Goal: Task Accomplishment & Management: Manage account settings

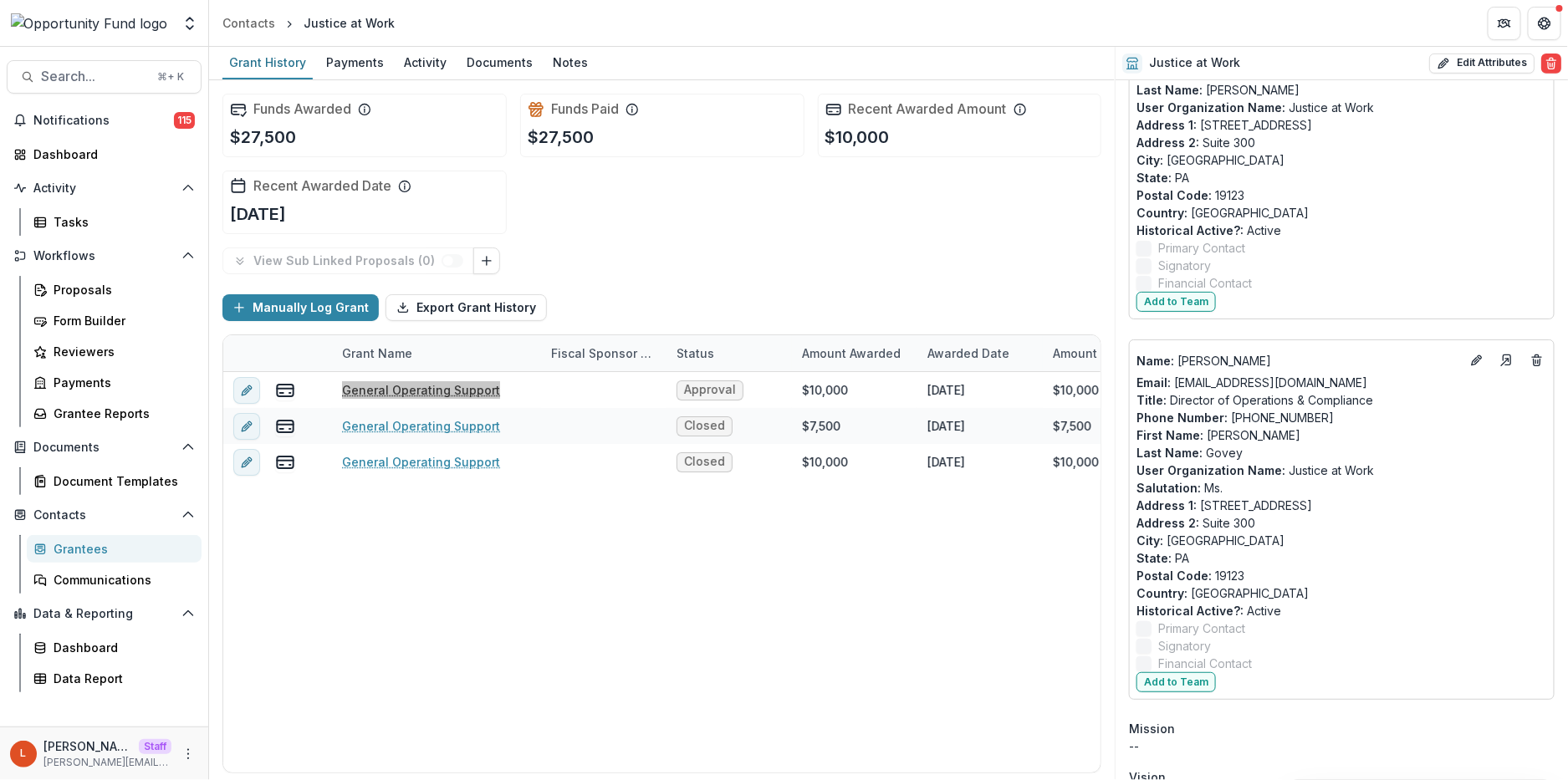
scroll to position [379, 0]
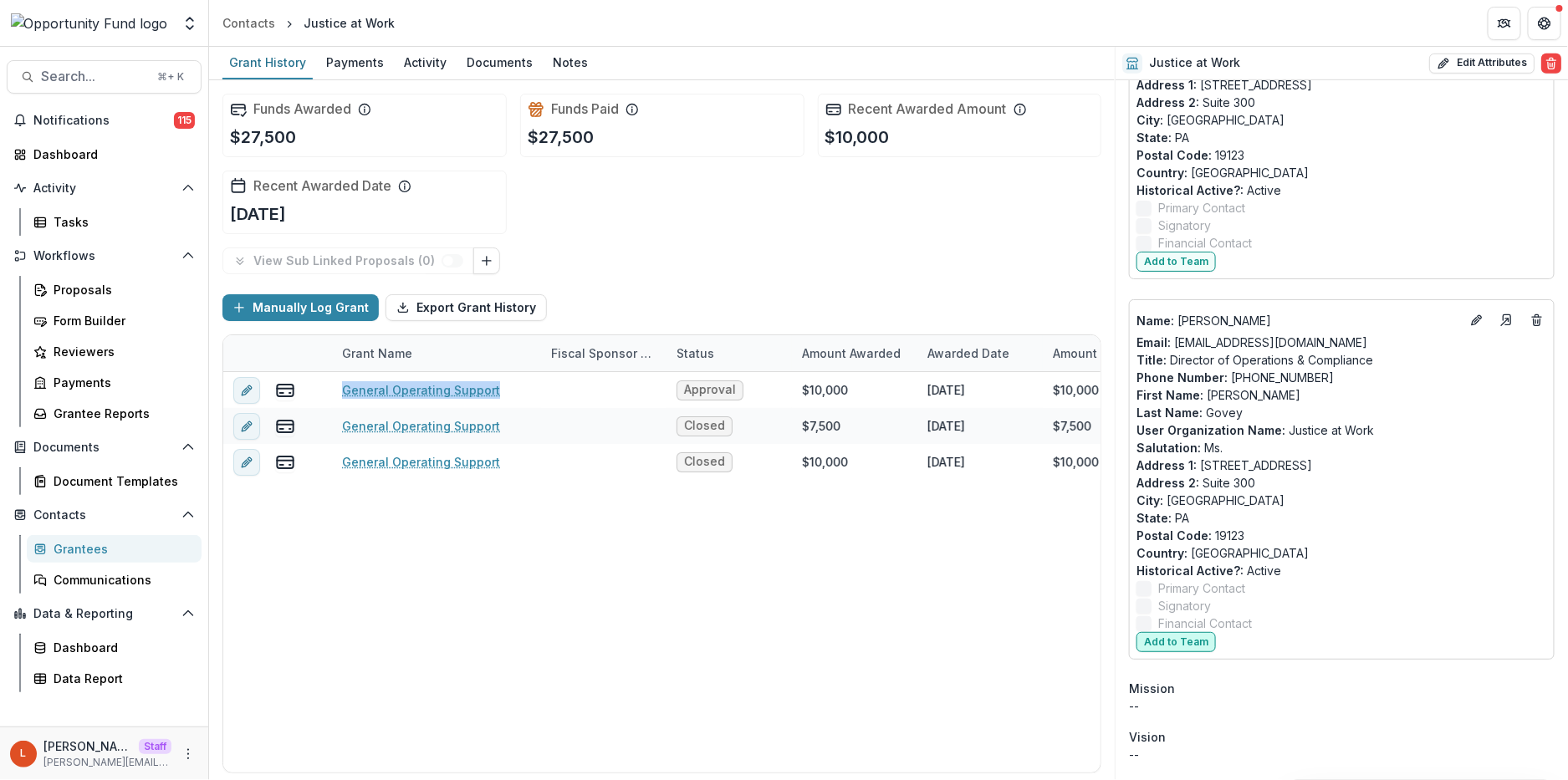
click at [1188, 642] on button "Add to Team" at bounding box center [1176, 642] width 80 height 20
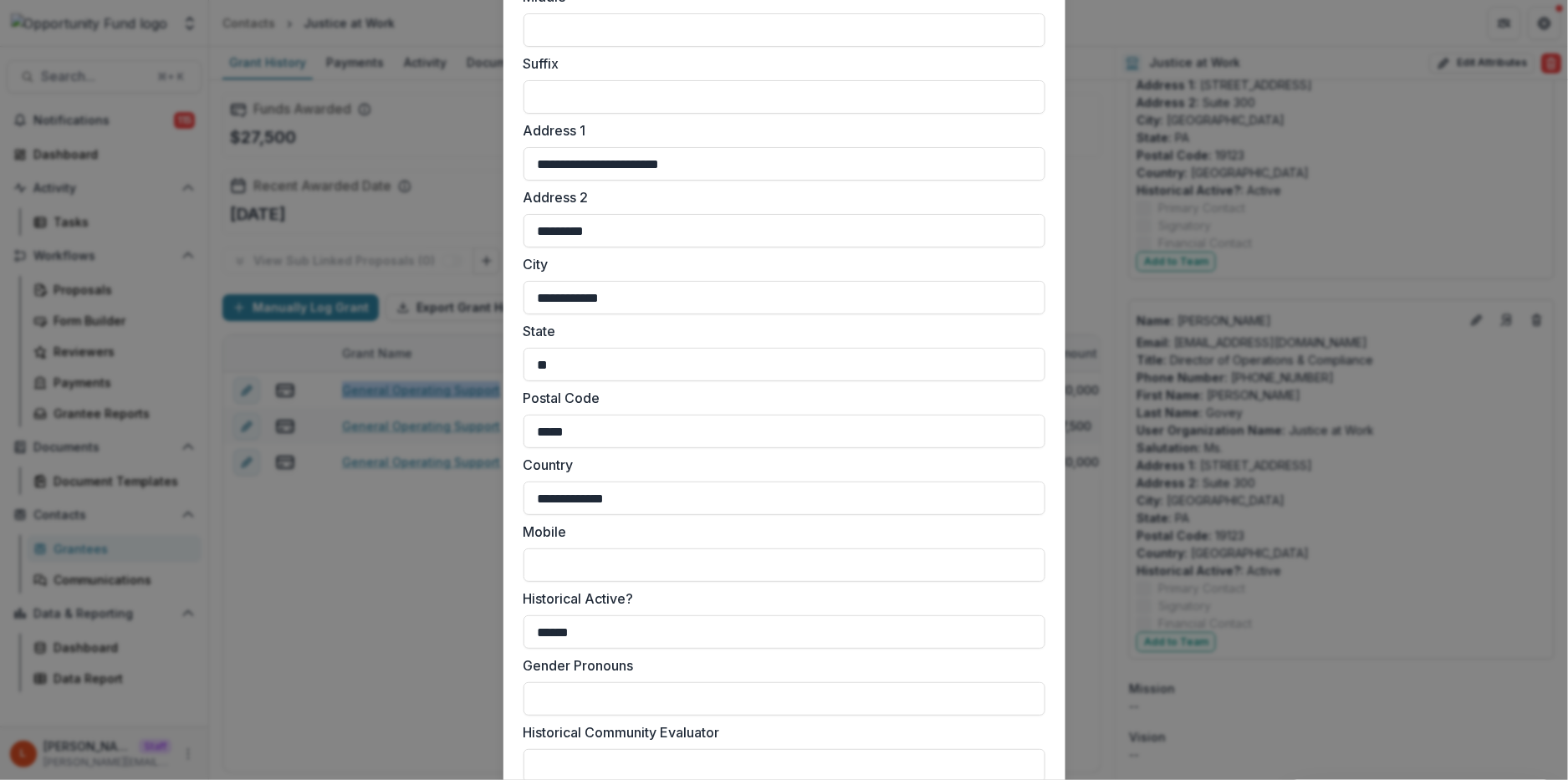
scroll to position [1291, 0]
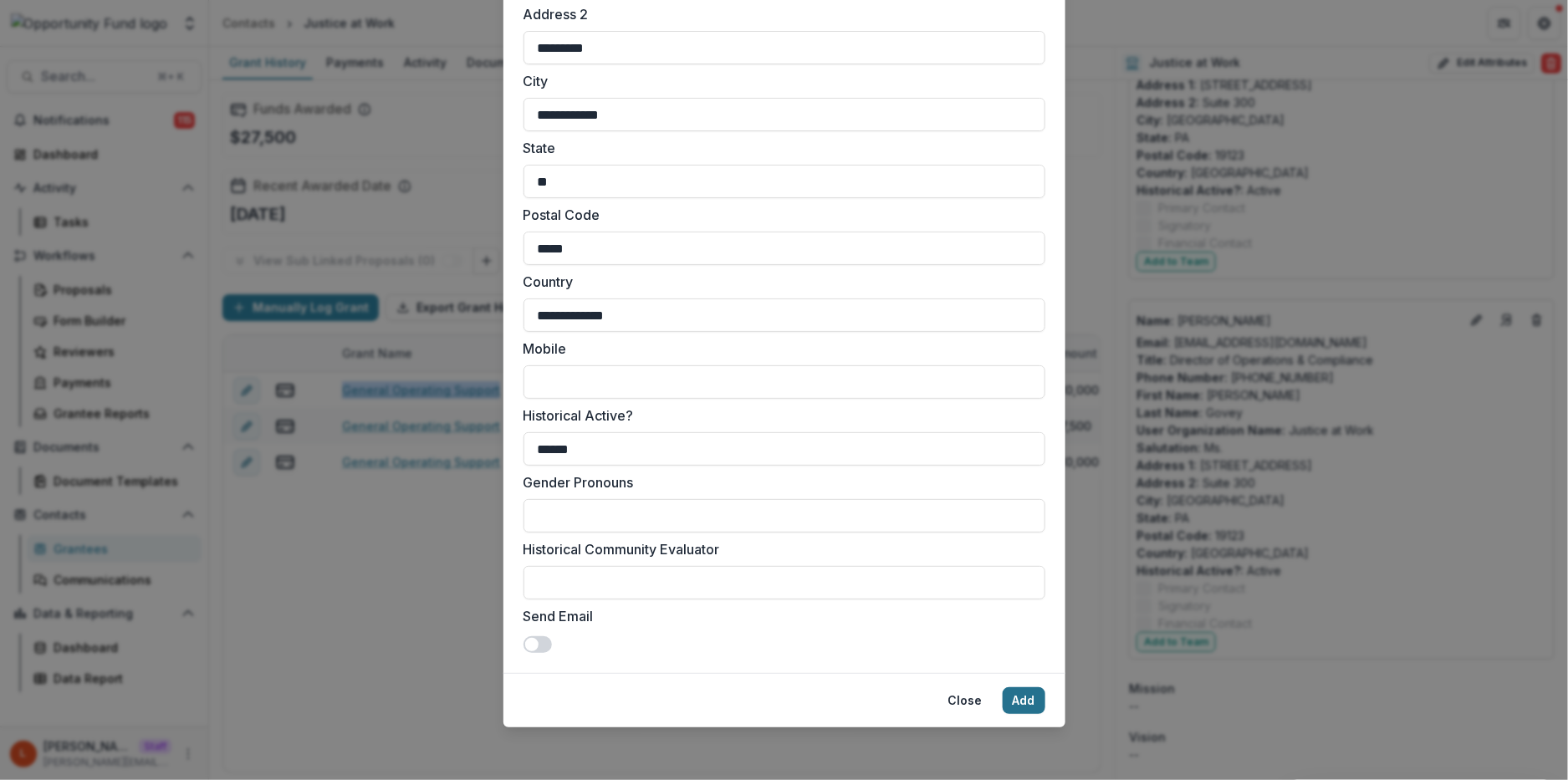
click at [1018, 687] on button "Add" at bounding box center [1023, 700] width 42 height 27
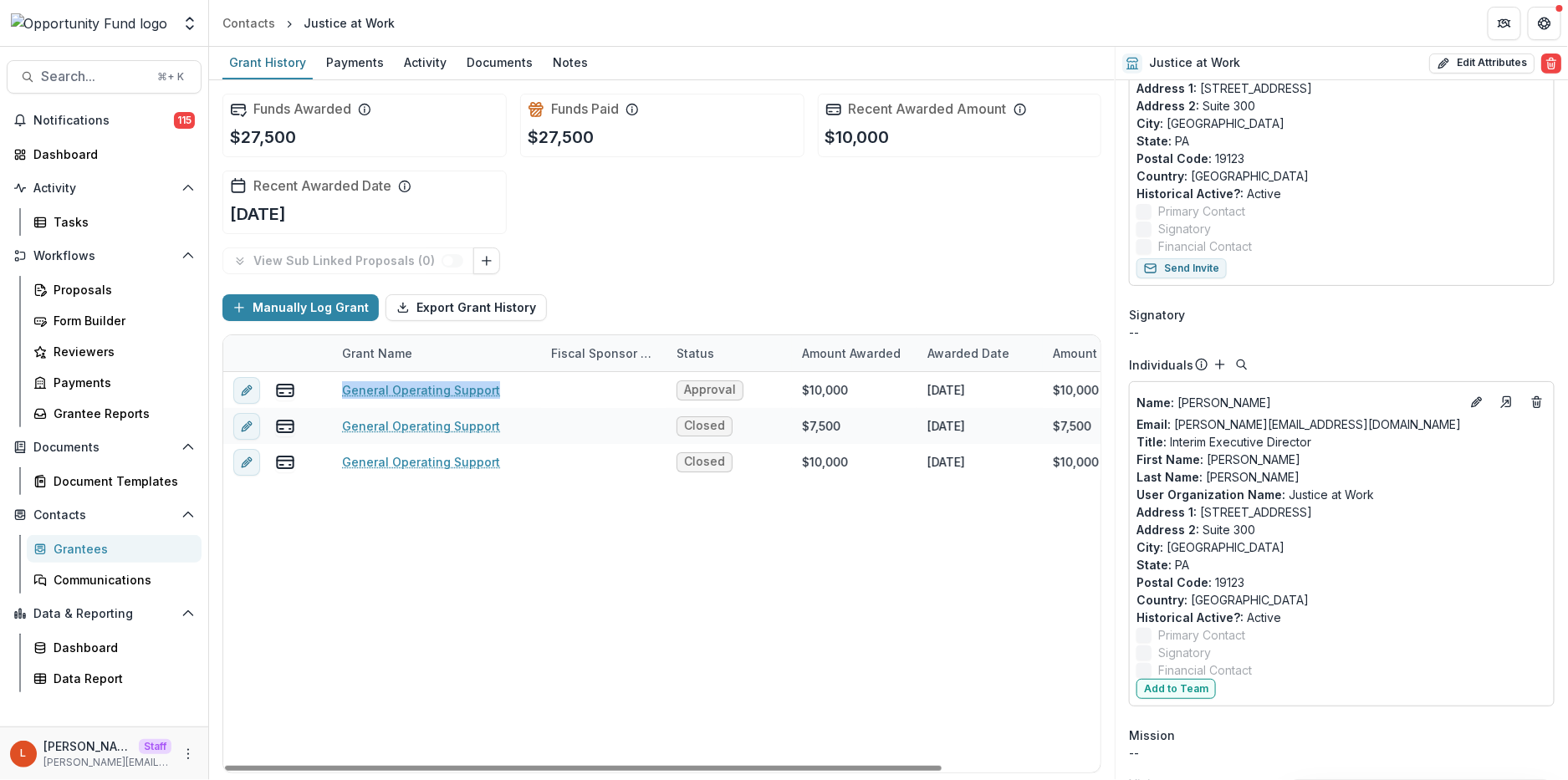
scroll to position [0, 0]
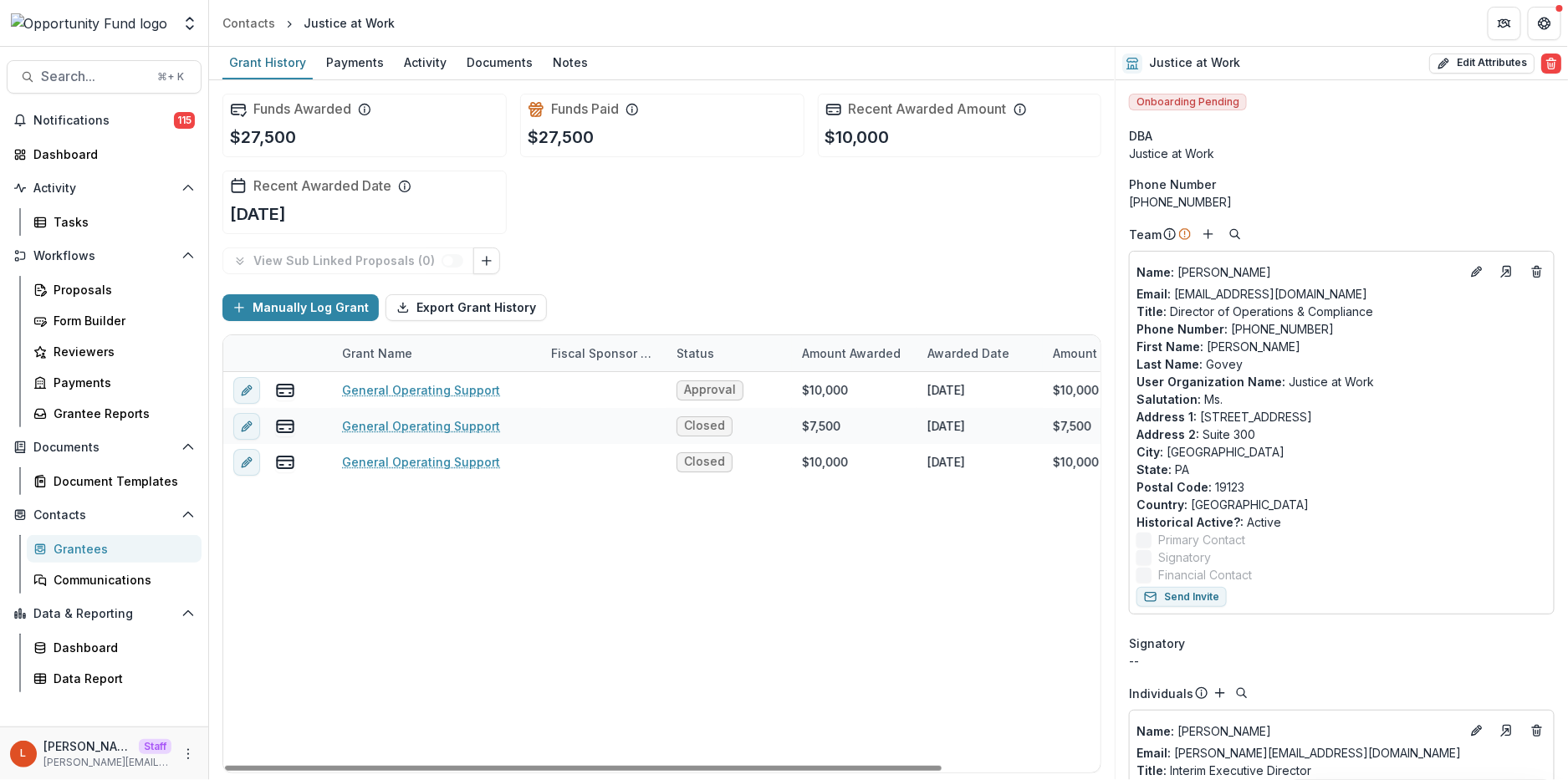
click at [449, 512] on div "General Operating Support Approval $10,000 2024-10-18 $10,000 $0 General Operat…" at bounding box center [758, 572] width 1071 height 400
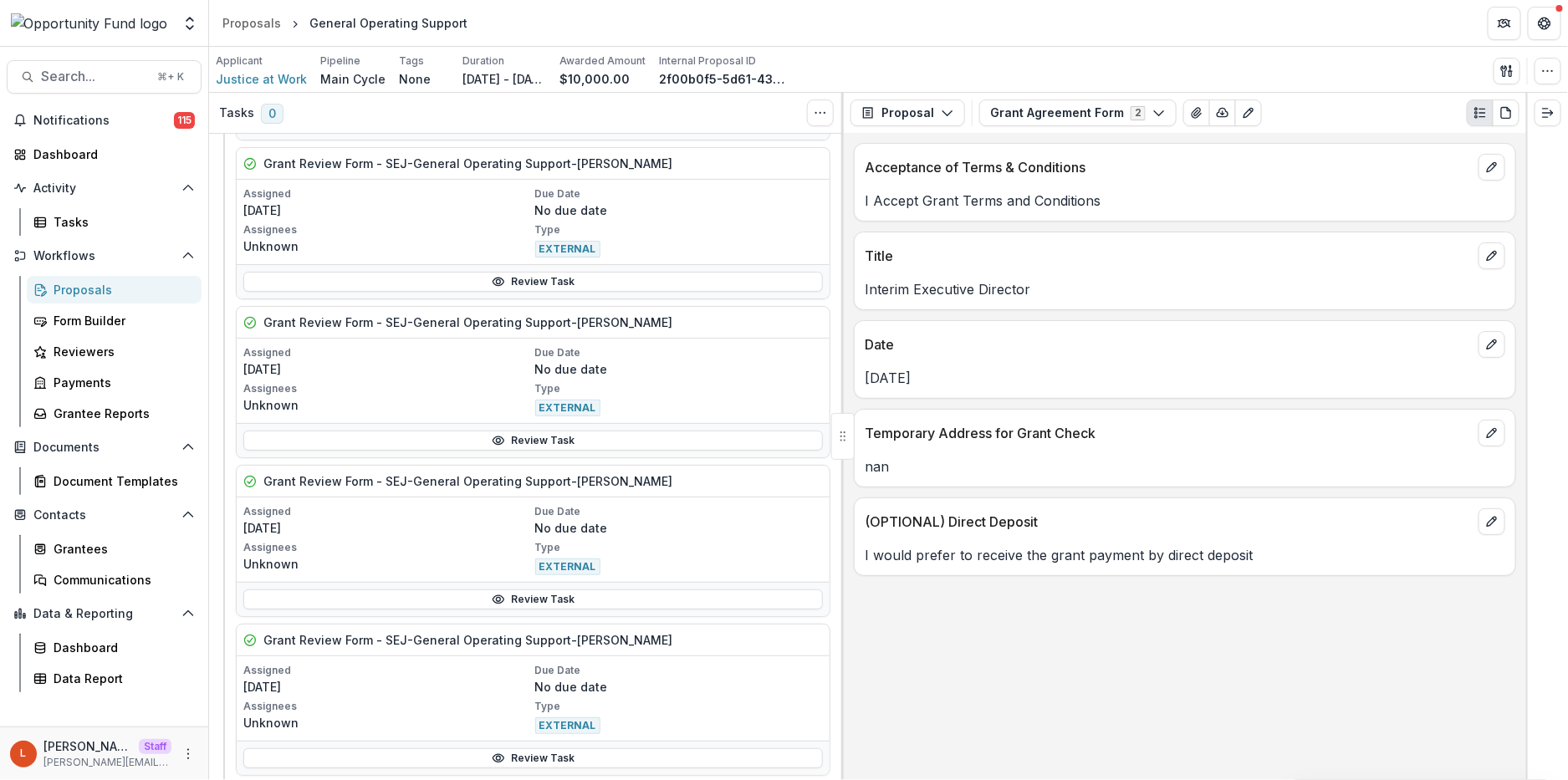
scroll to position [1042, 0]
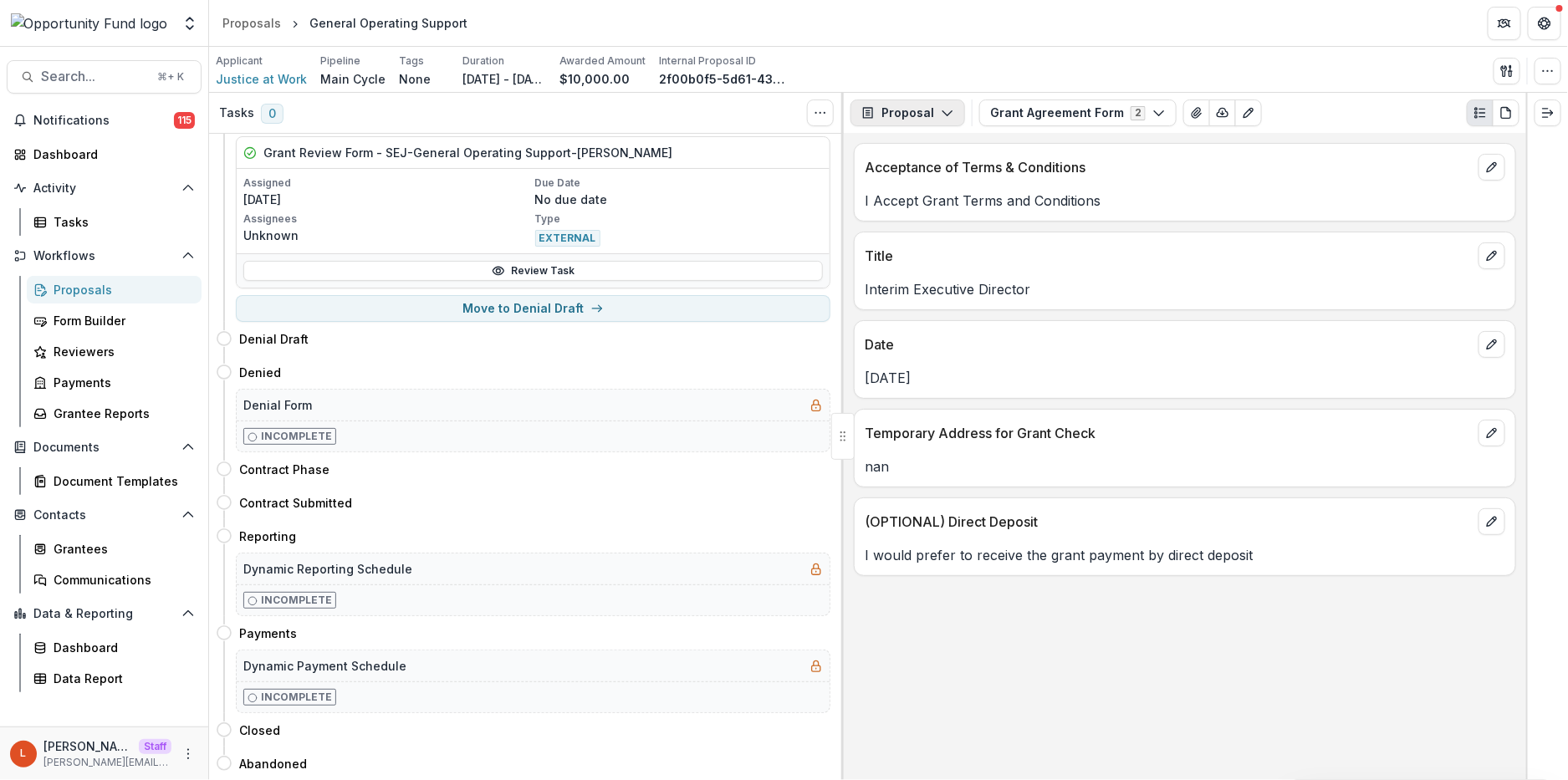
click at [943, 114] on polyline "button" at bounding box center [947, 114] width 10 height 5
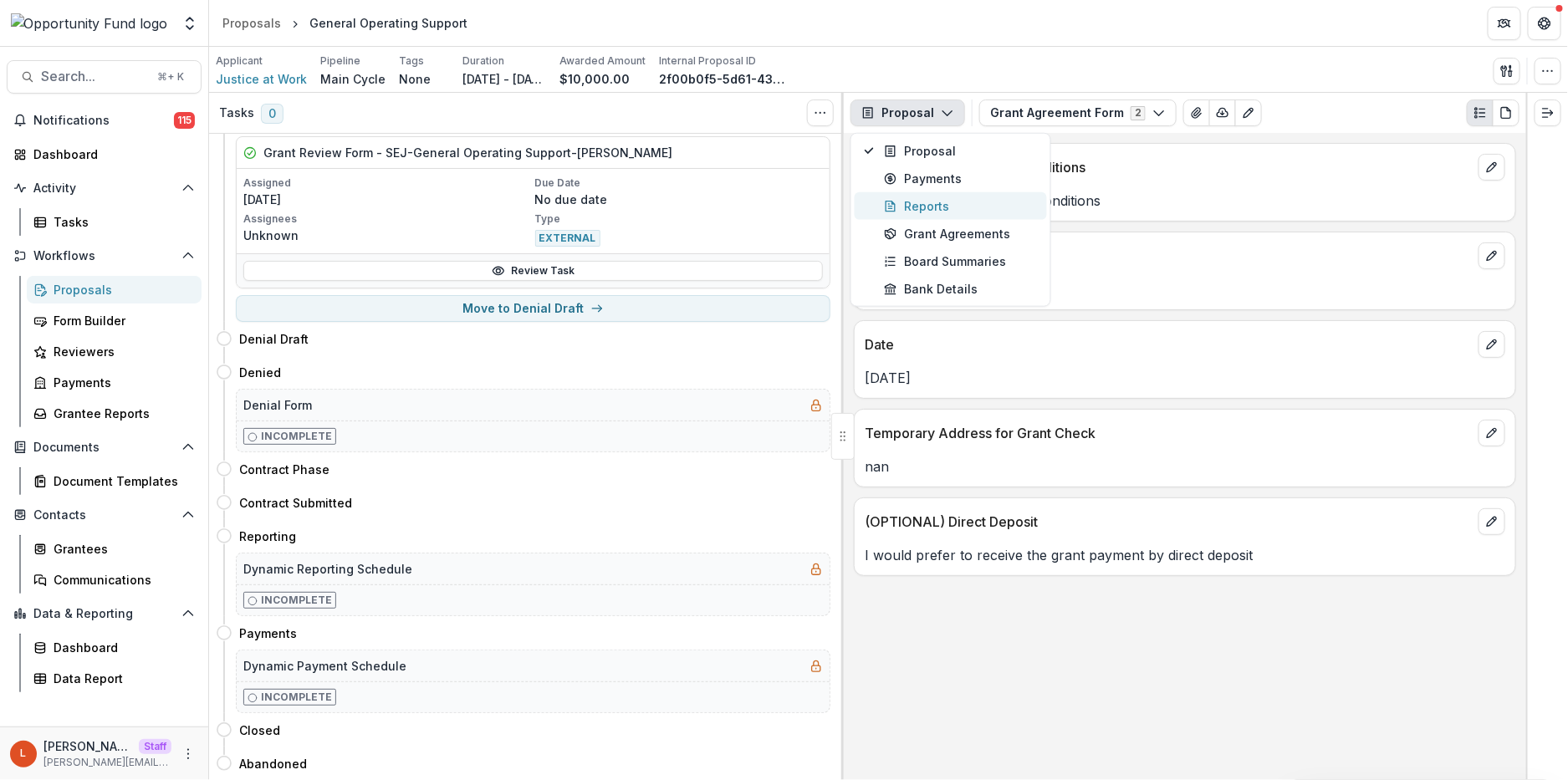
click at [921, 214] on div "Reports" at bounding box center [960, 206] width 153 height 17
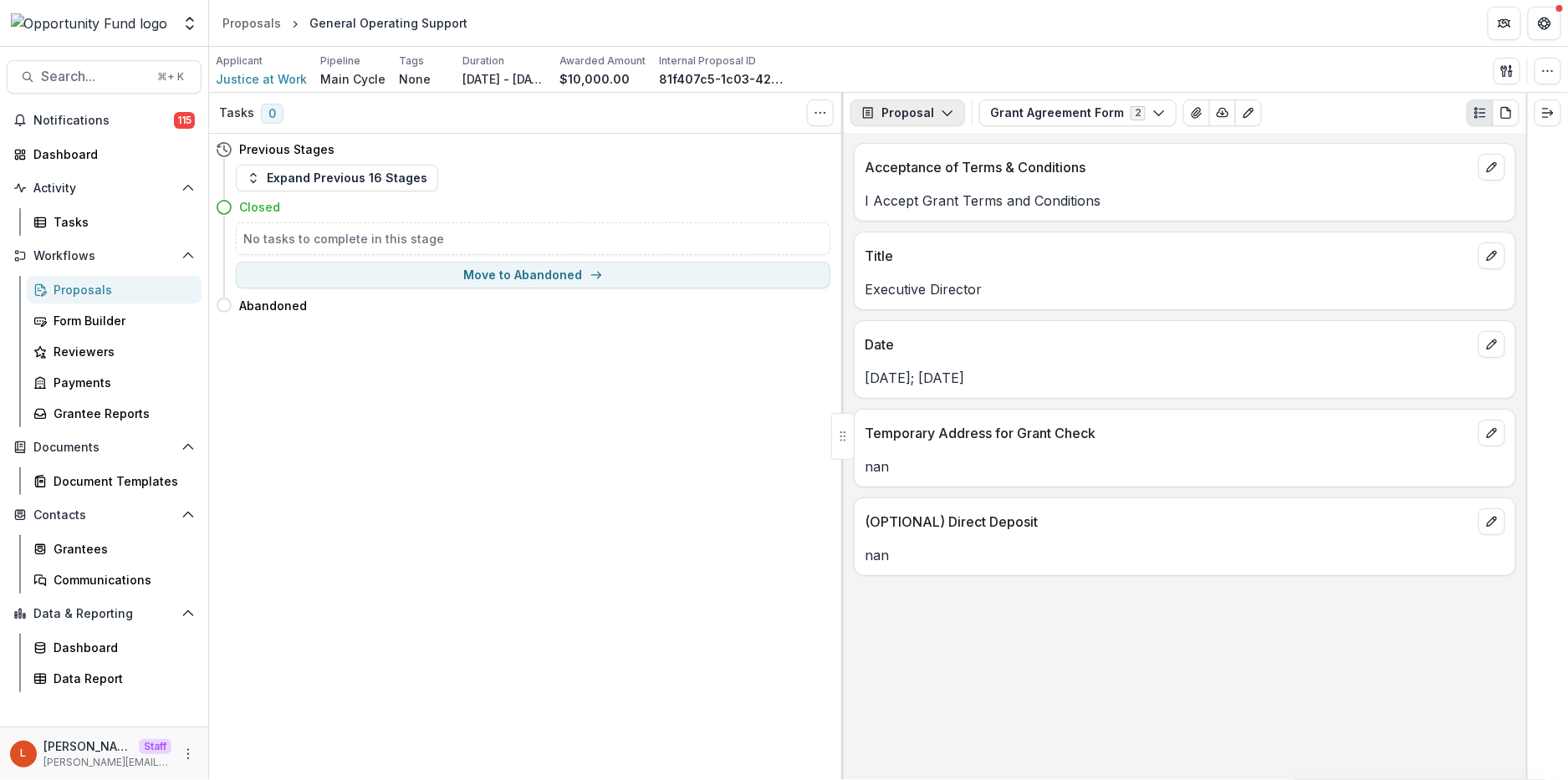
click at [923, 114] on button "Proposal" at bounding box center [907, 112] width 114 height 27
click at [937, 208] on div "Reports" at bounding box center [960, 206] width 153 height 17
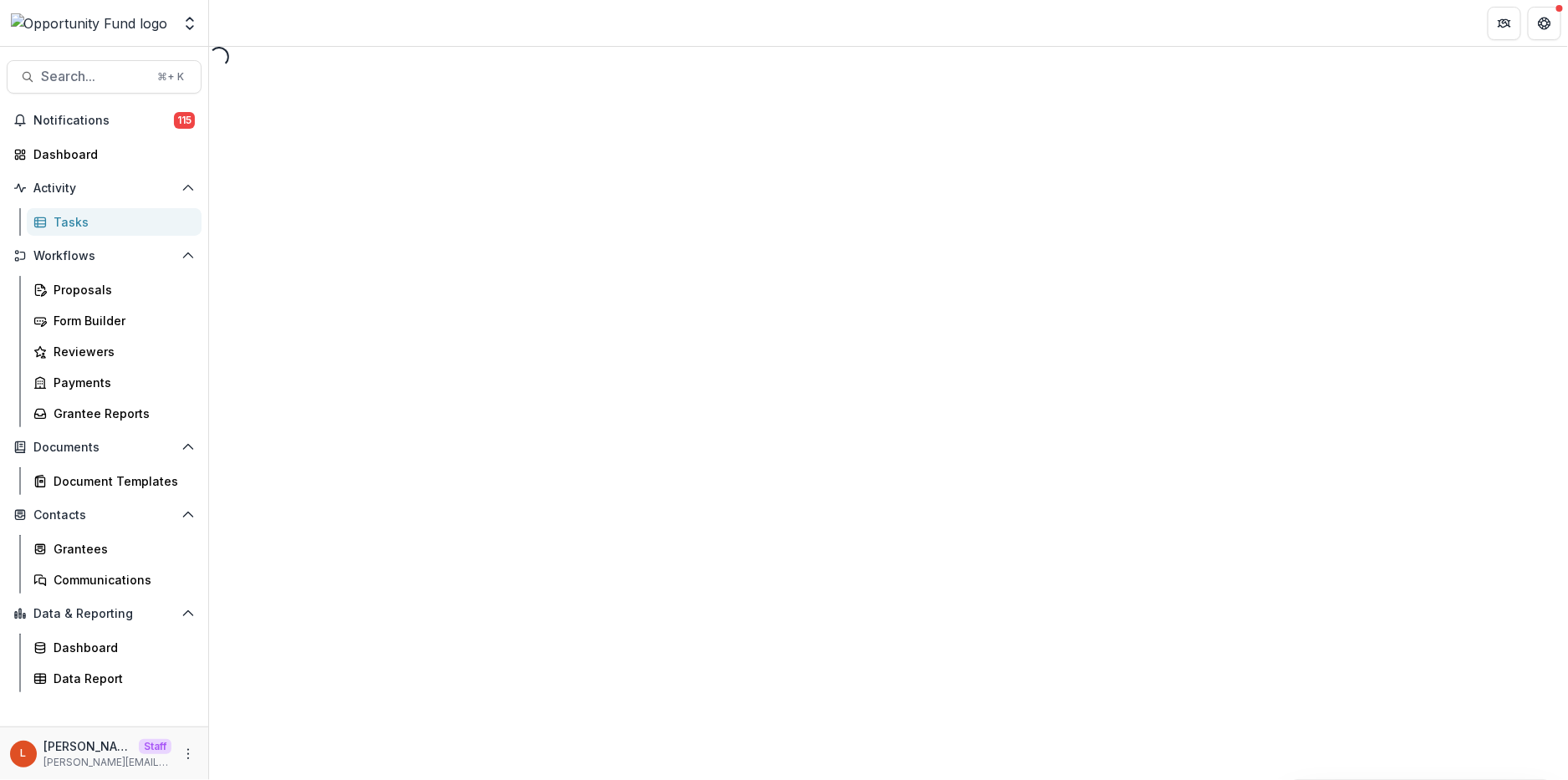
select select "********"
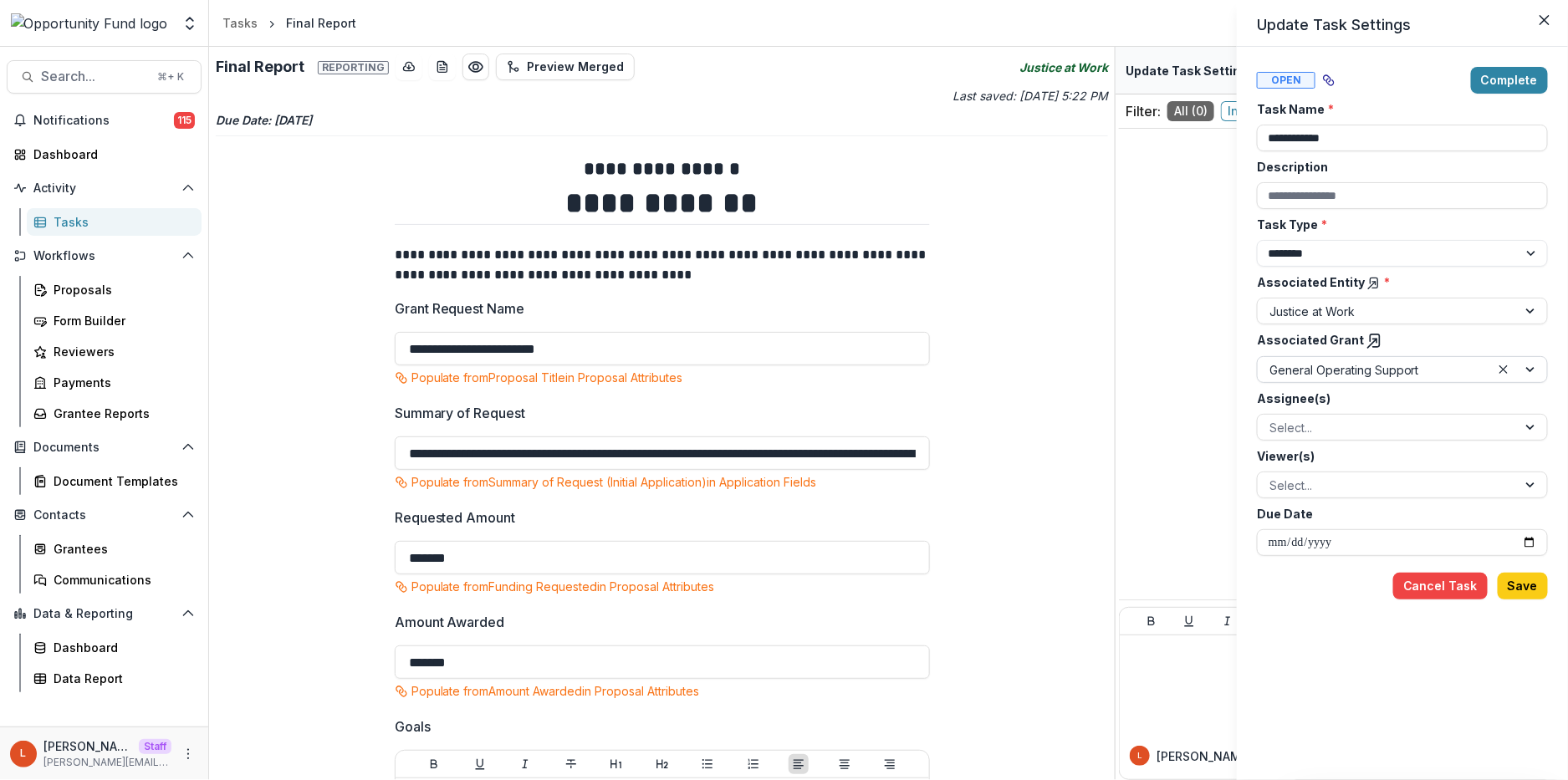
click at [1373, 368] on div at bounding box center [1374, 370] width 209 height 21
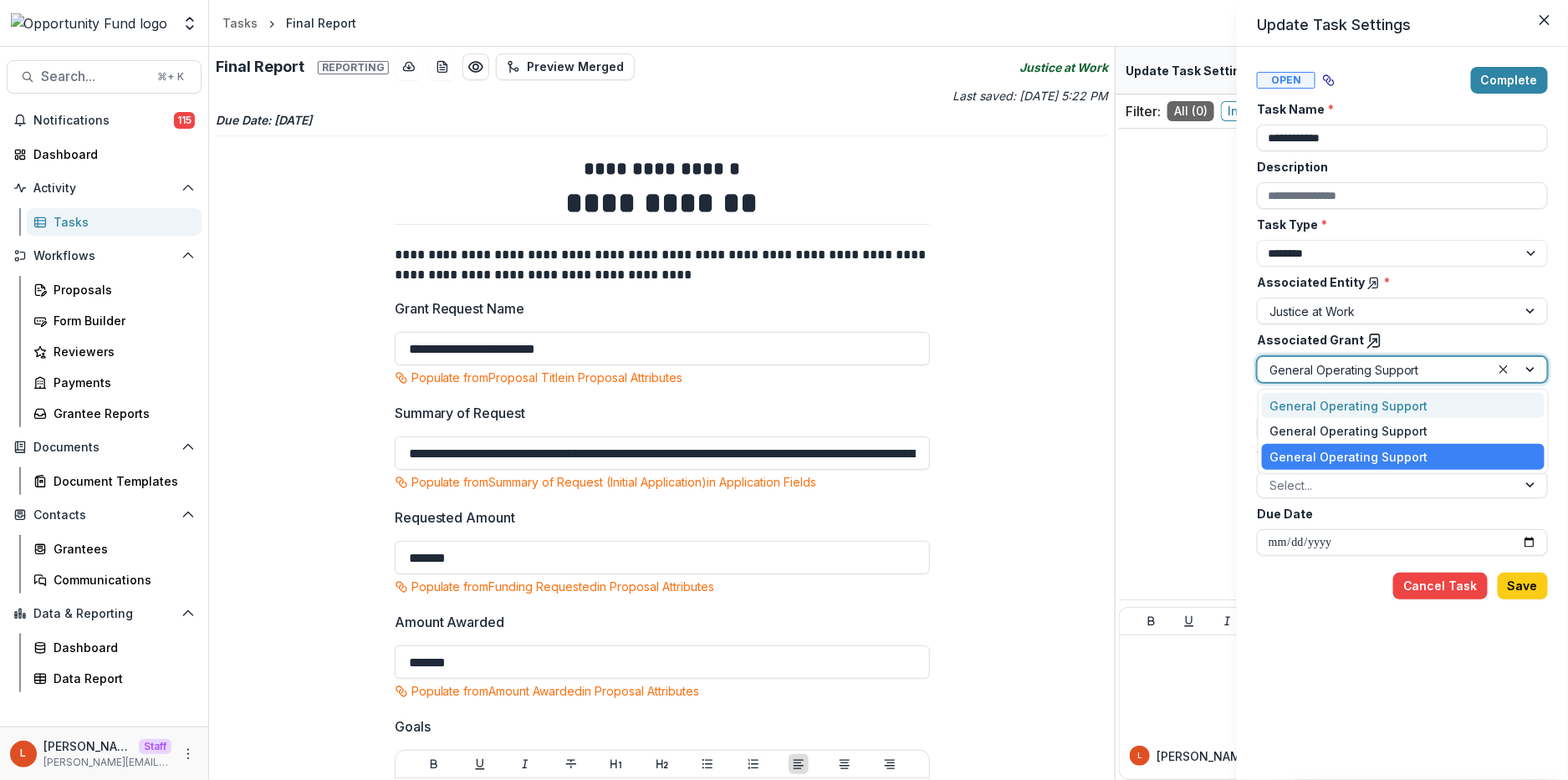
click at [1364, 399] on div "General Operating Support" at bounding box center [1403, 406] width 283 height 26
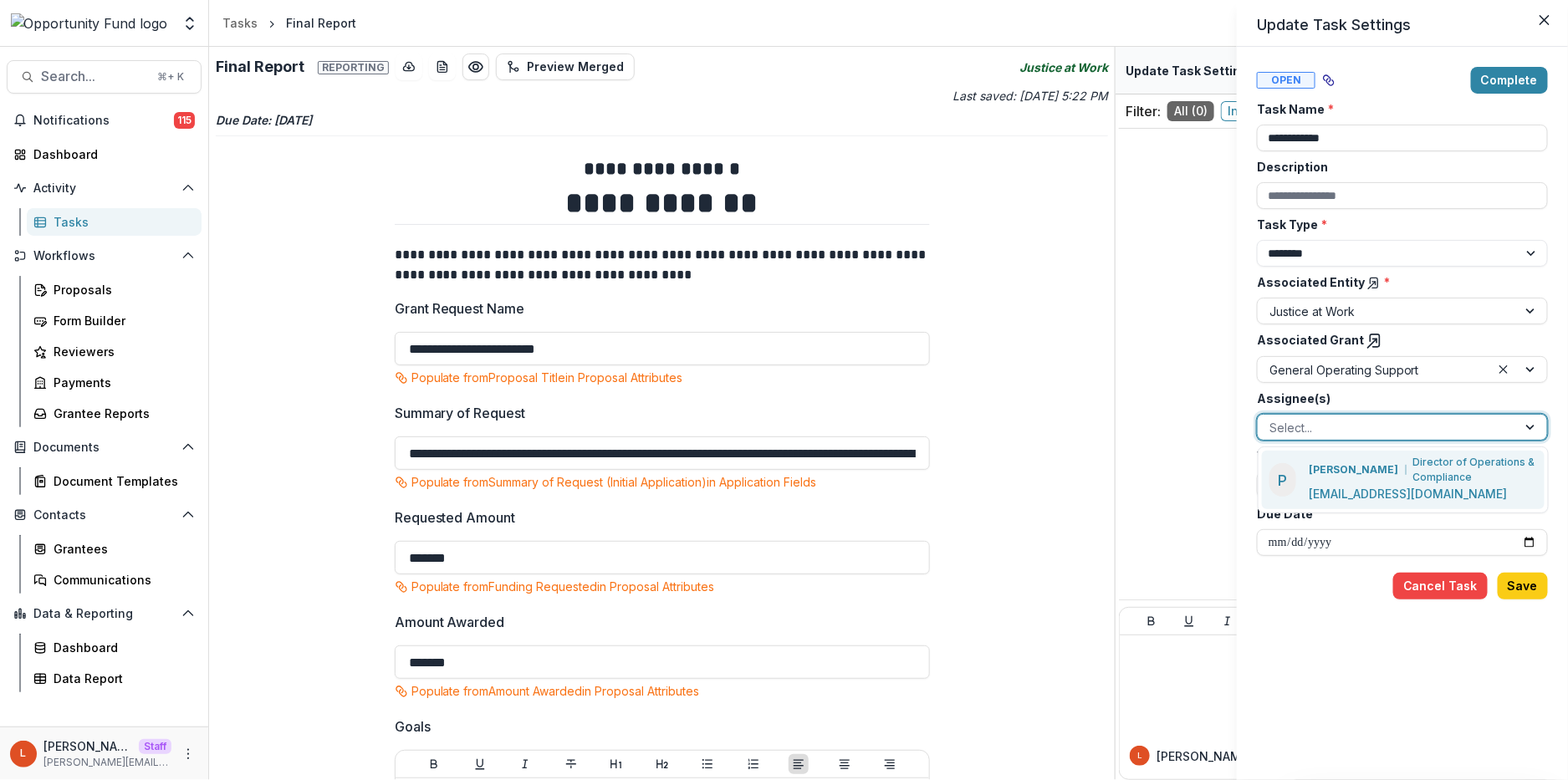
click at [1338, 424] on div at bounding box center [1387, 427] width 236 height 21
click at [1347, 485] on p "[EMAIL_ADDRESS][DOMAIN_NAME]" at bounding box center [1408, 494] width 198 height 17
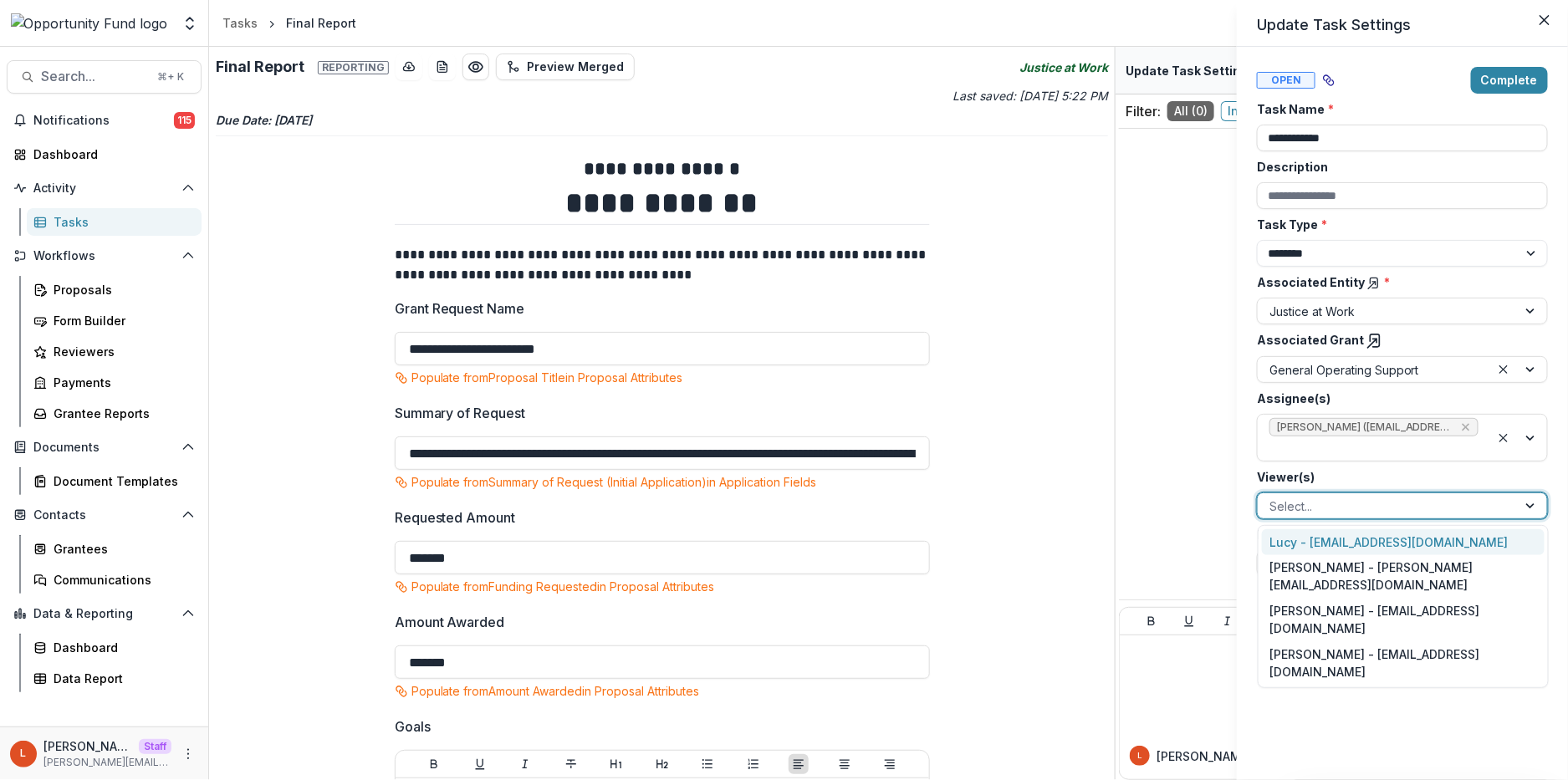
click at [1341, 495] on div at bounding box center [1387, 506] width 236 height 21
click at [1322, 565] on div "[PERSON_NAME] - [PERSON_NAME][EMAIL_ADDRESS][DOMAIN_NAME]" at bounding box center [1403, 577] width 283 height 43
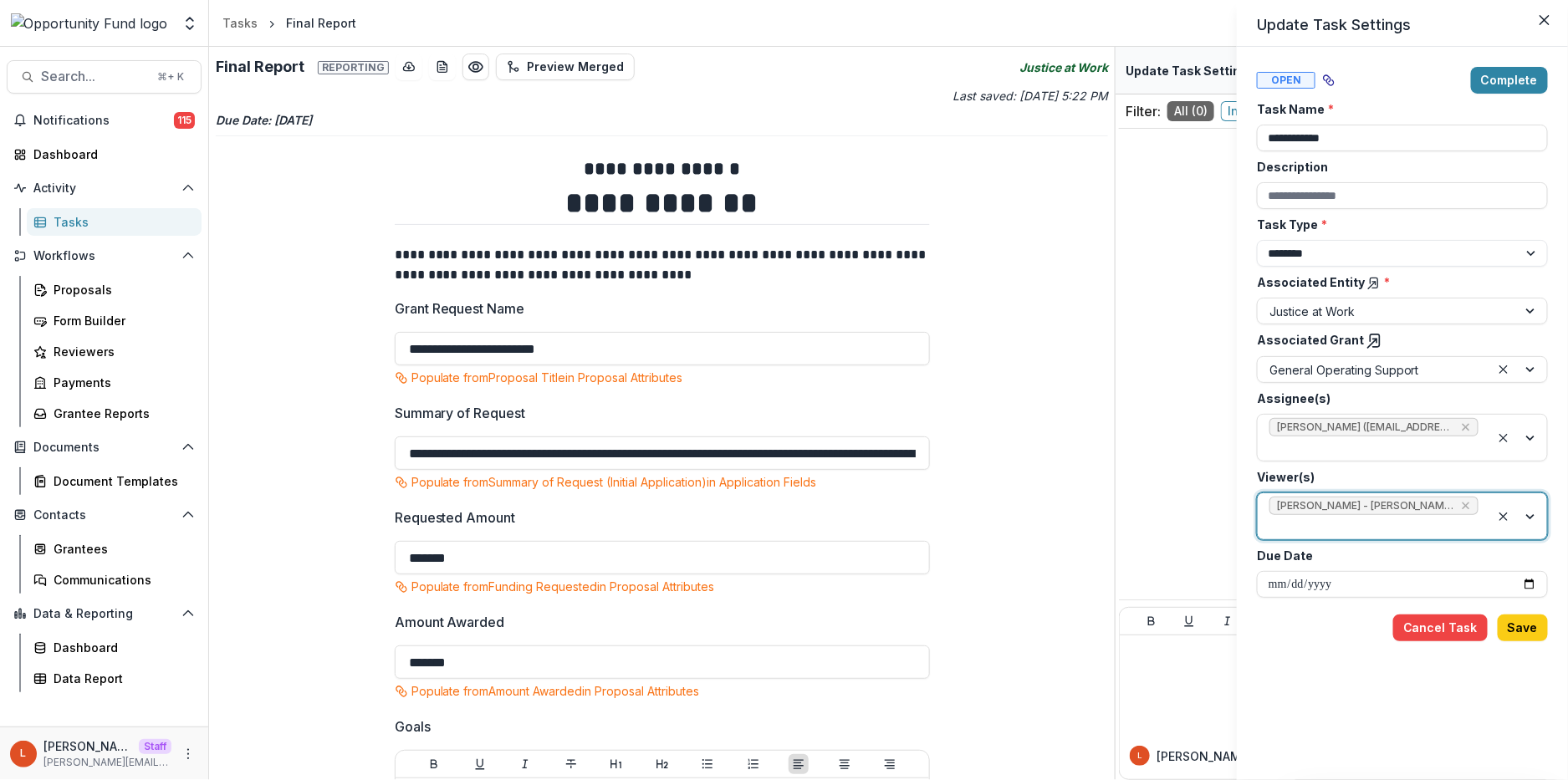
click at [1319, 524] on div at bounding box center [1374, 527] width 209 height 21
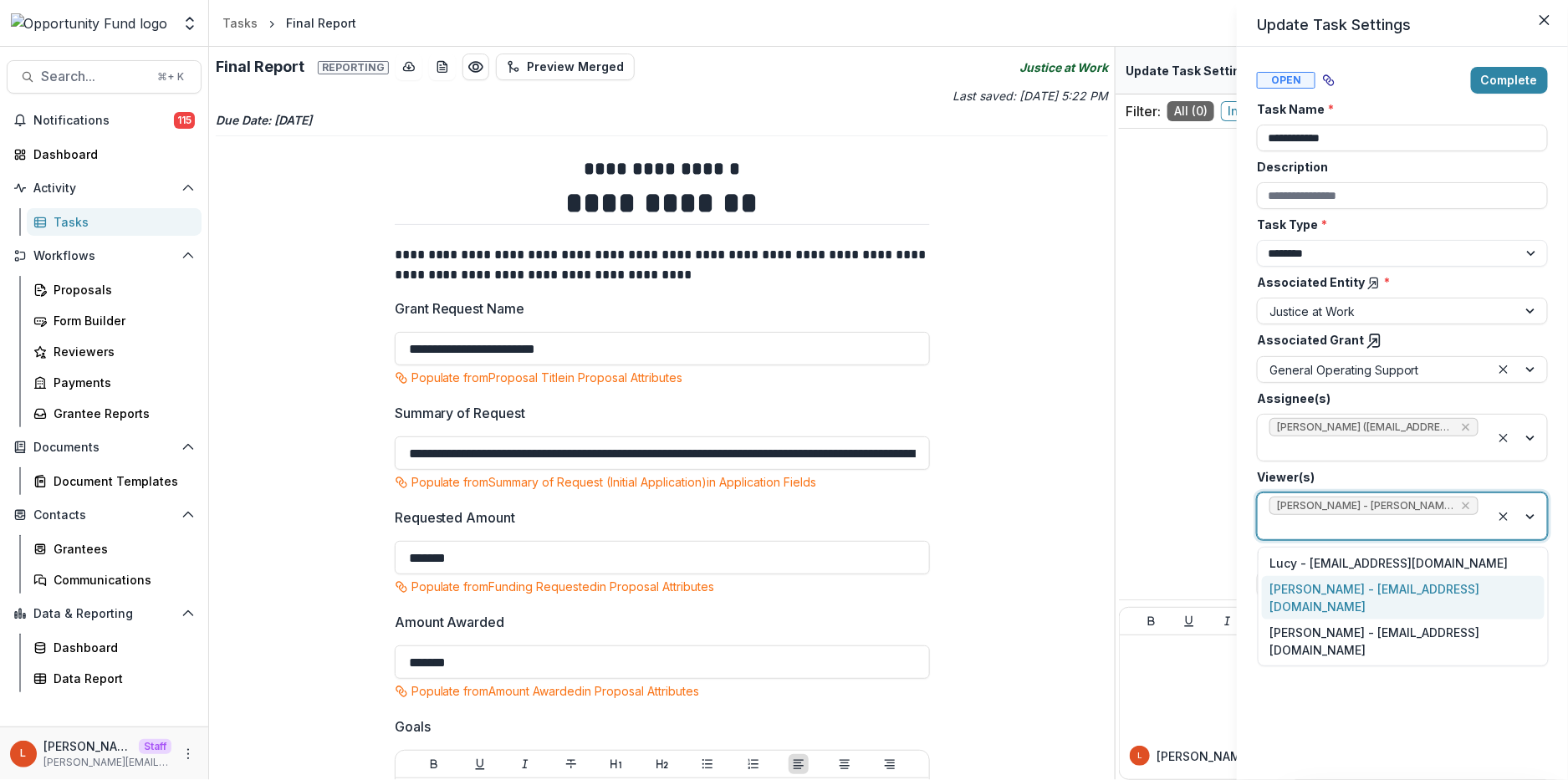
click at [1319, 592] on div "Jake Goodman - jgoodman@theopportunityfund.org" at bounding box center [1403, 598] width 283 height 43
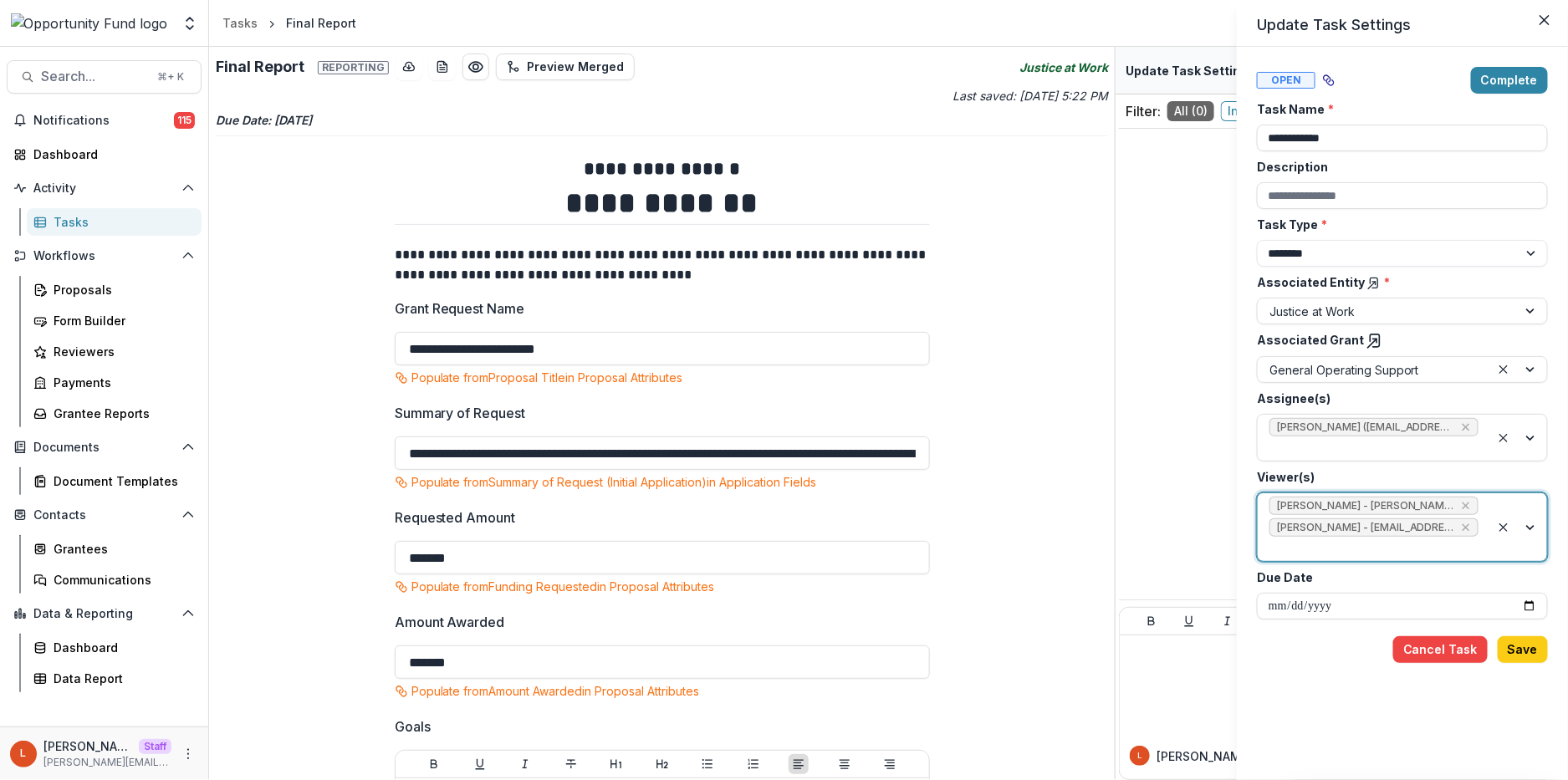
click at [1319, 545] on div at bounding box center [1374, 549] width 209 height 21
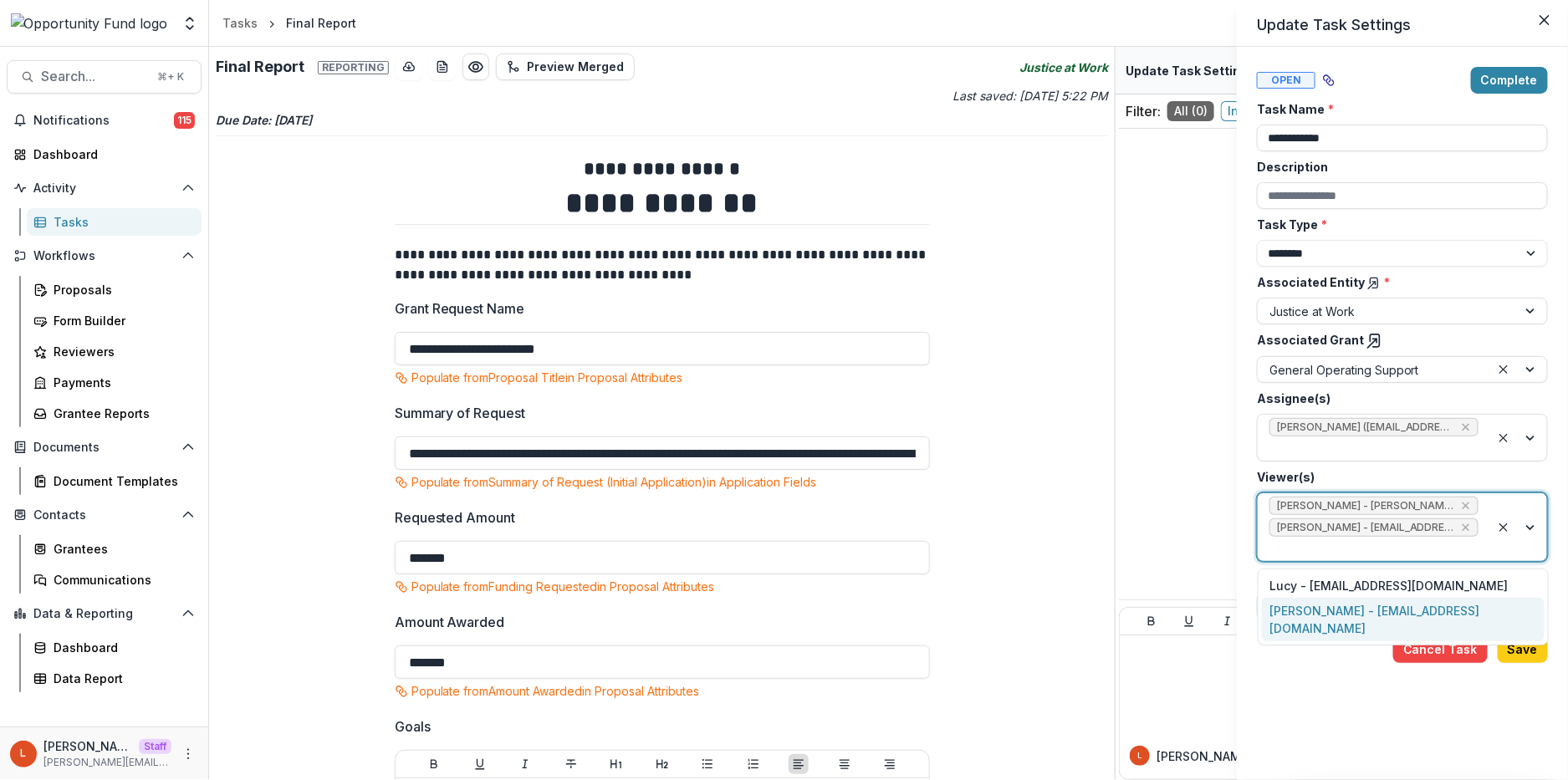
click at [1319, 609] on div "yvette shipman - yshipman@theopportunityfund.org" at bounding box center [1403, 619] width 283 height 43
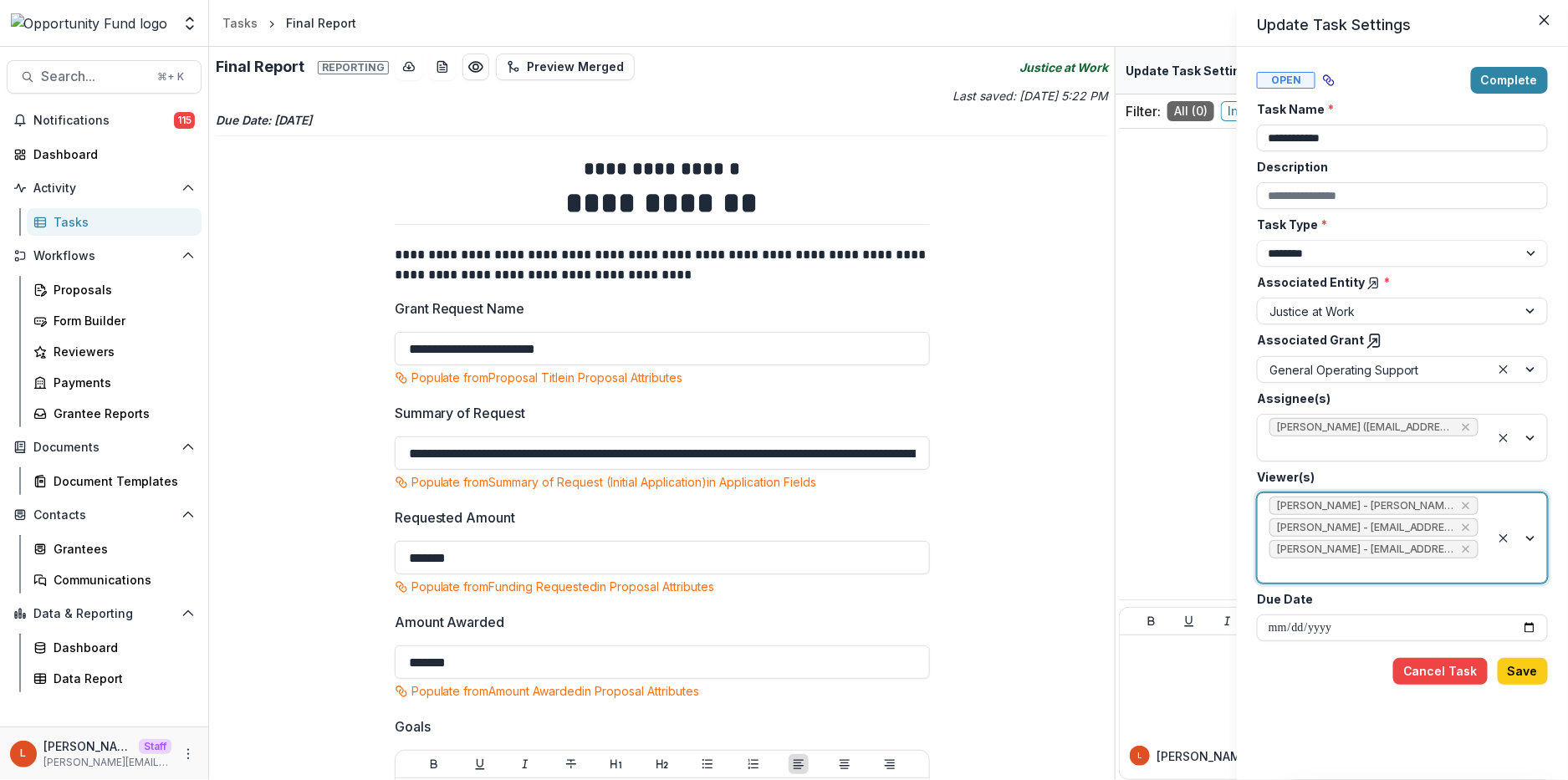
click at [1530, 665] on button "Save" at bounding box center [1523, 671] width 50 height 27
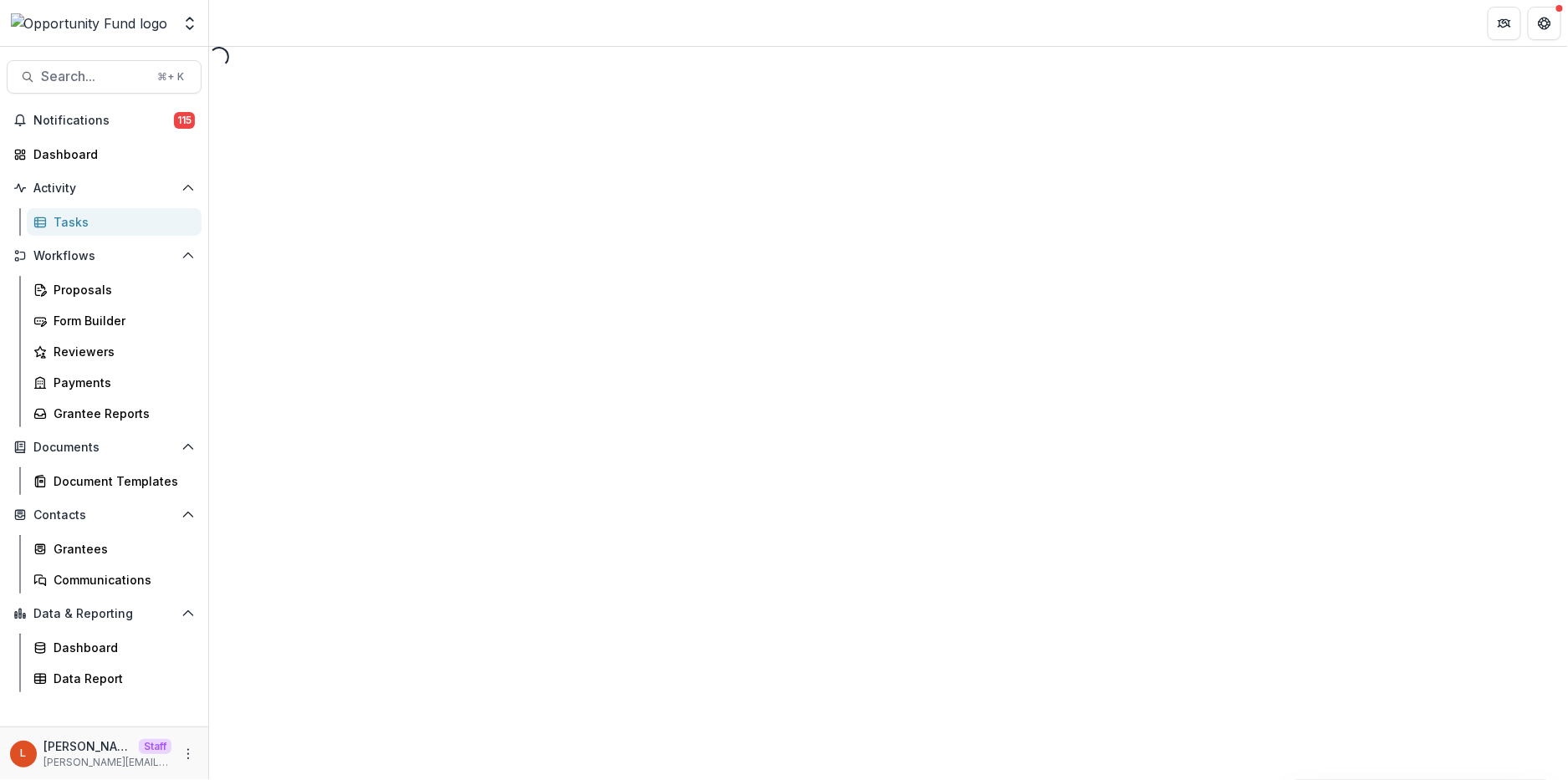
select select "********"
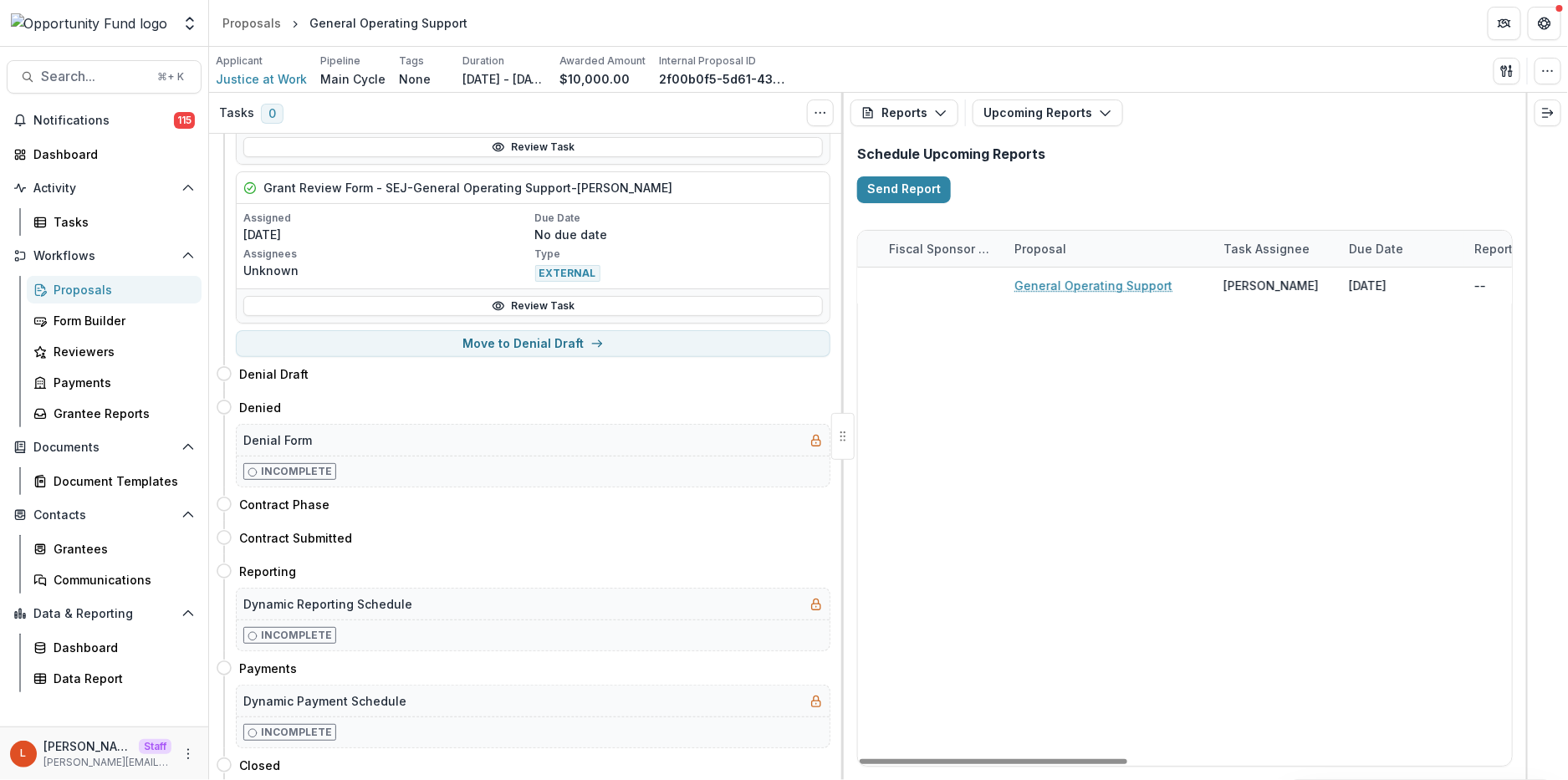
scroll to position [1042, 0]
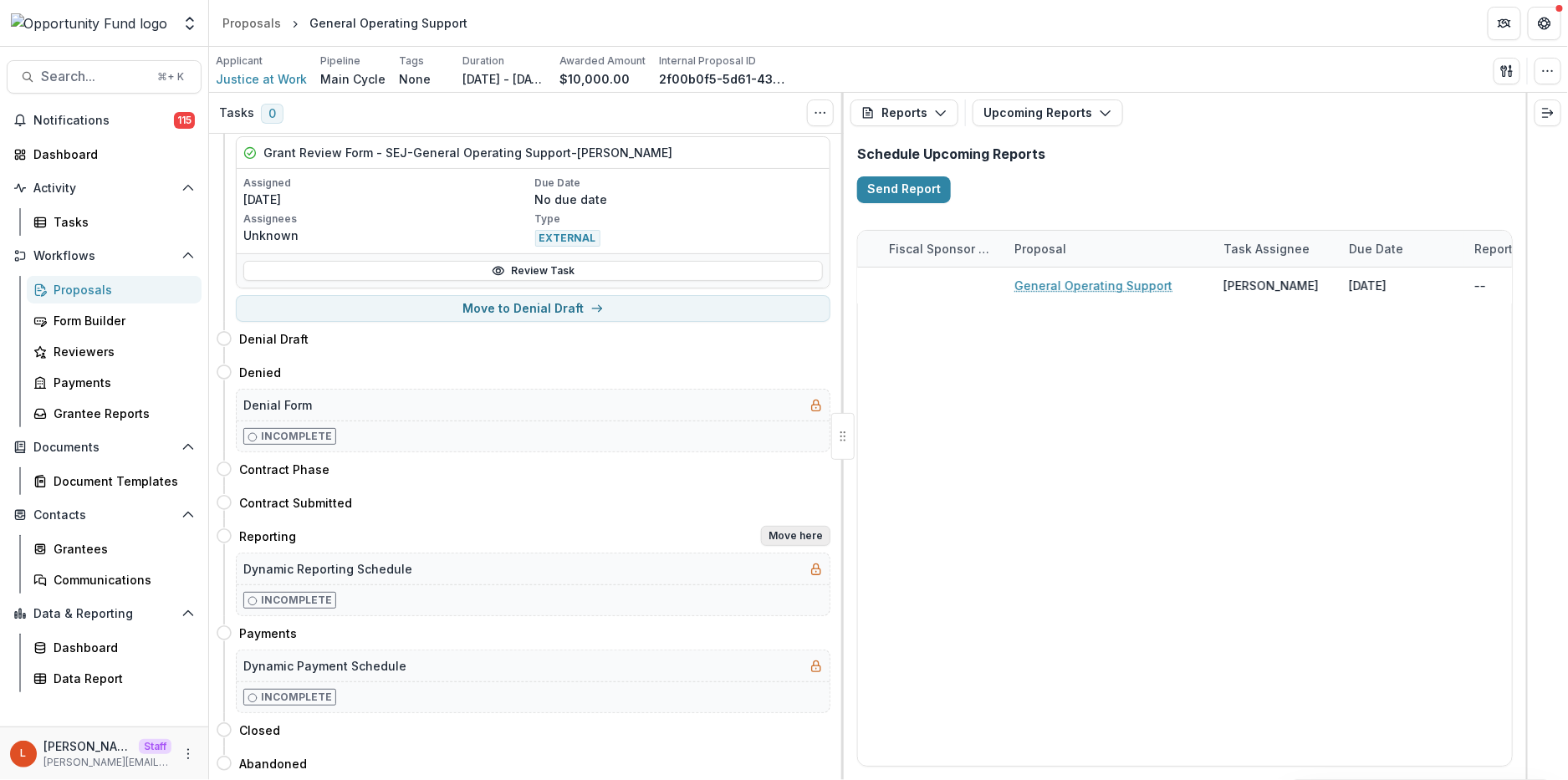
click at [799, 535] on button "Move here" at bounding box center [796, 535] width 69 height 20
select select "*********"
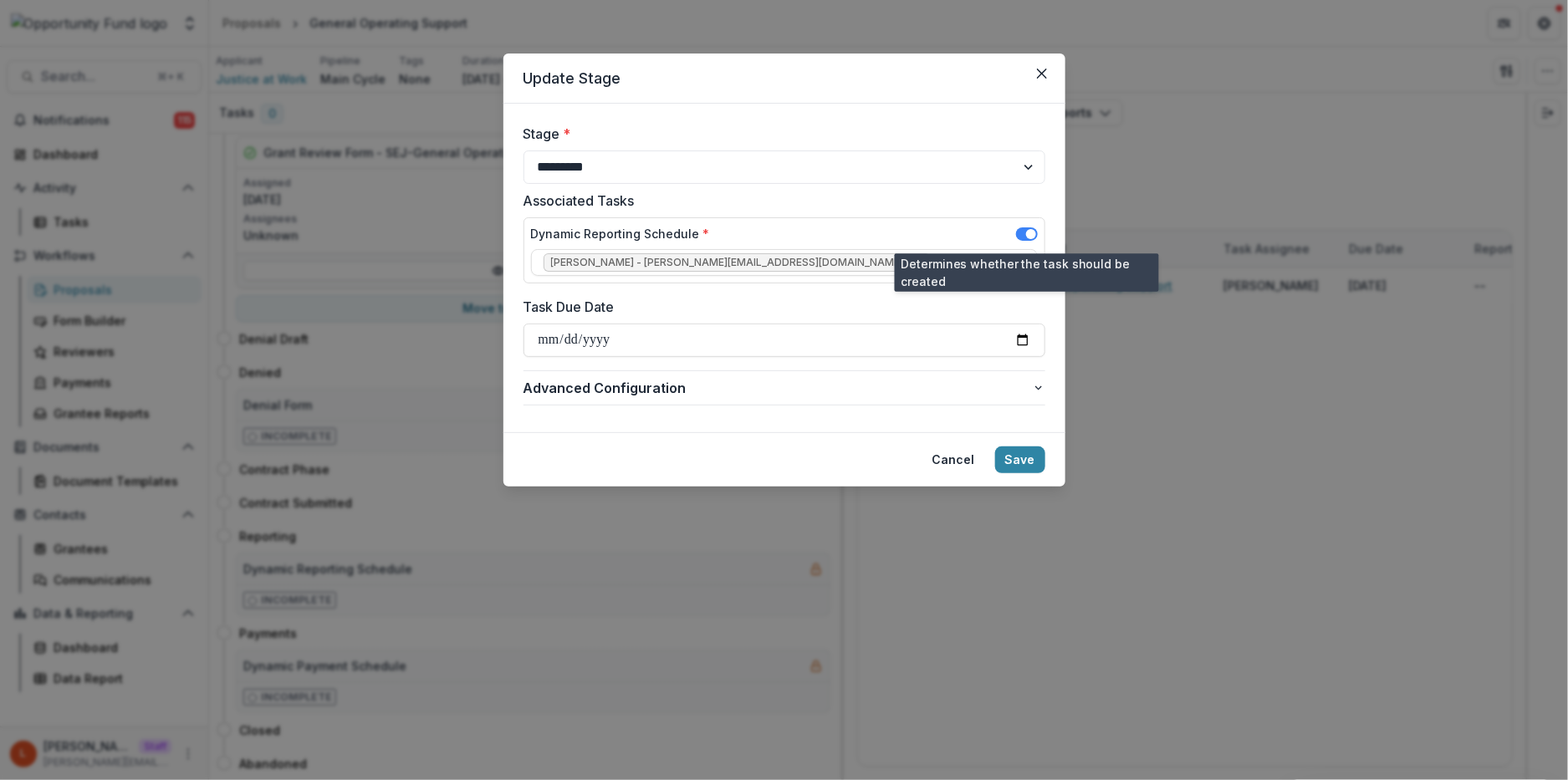
click at [1034, 230] on span at bounding box center [1031, 234] width 10 height 10
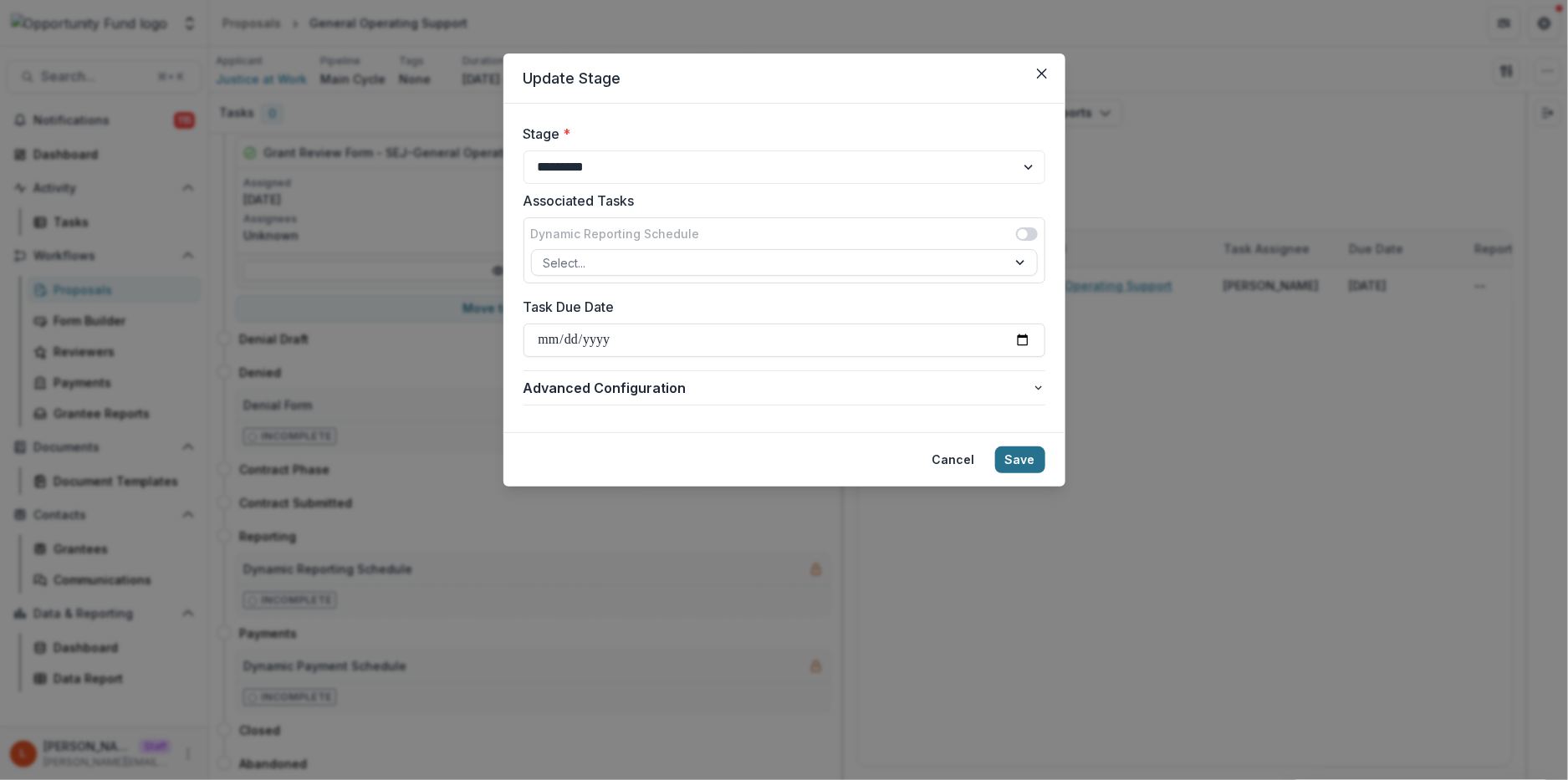
click at [1024, 456] on button "Save" at bounding box center [1021, 459] width 50 height 27
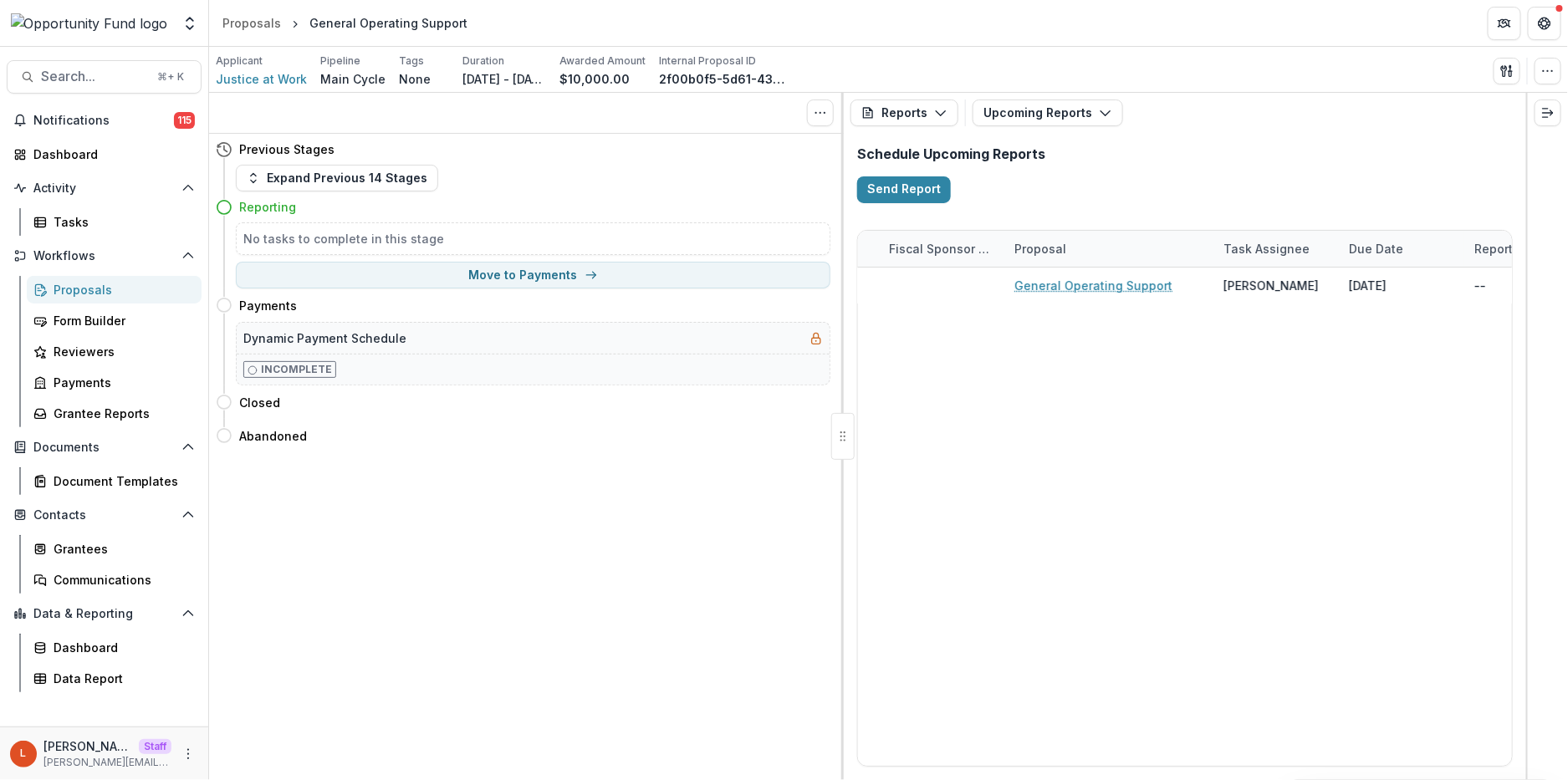
scroll to position [0, 0]
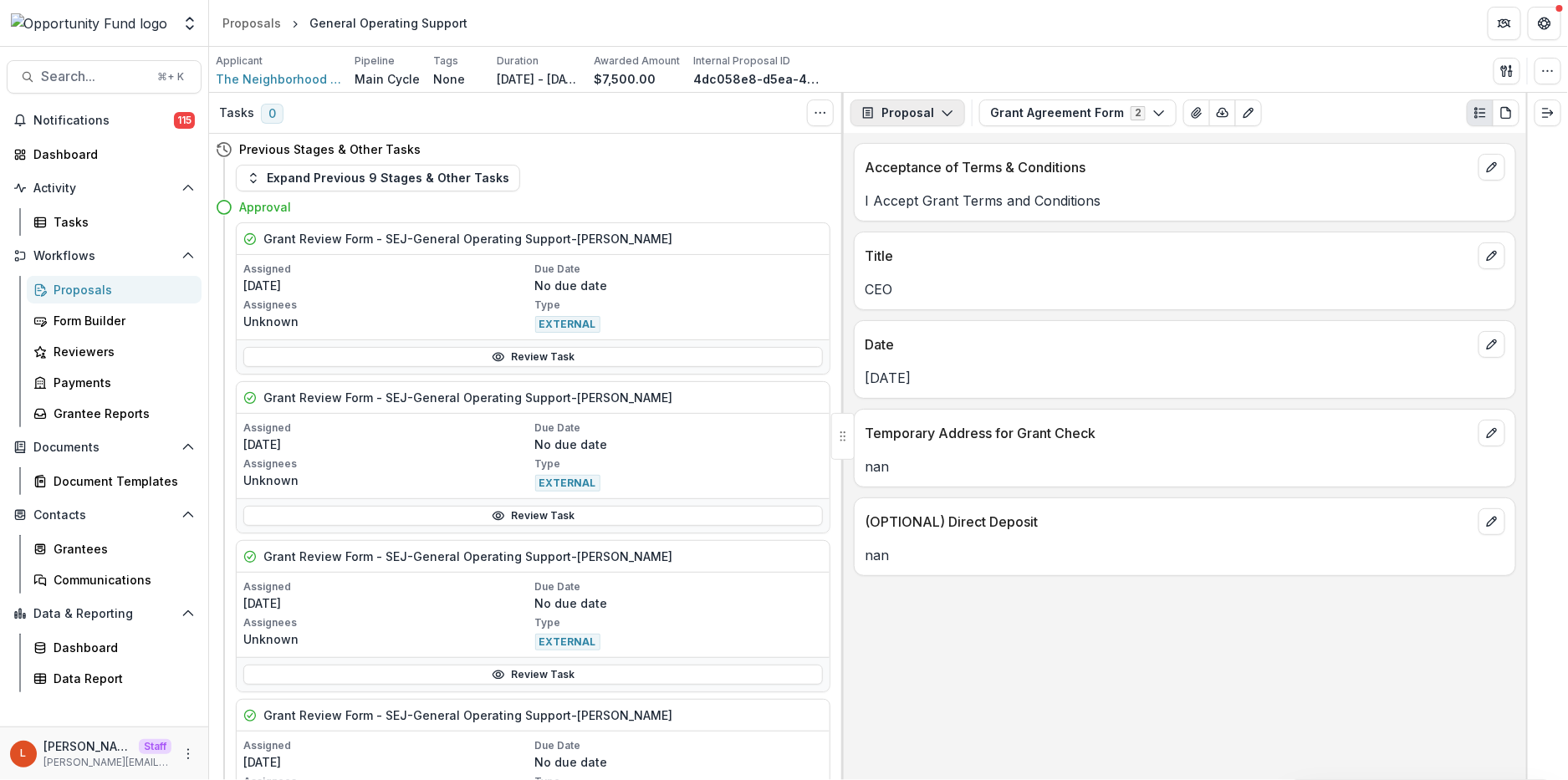
click at [936, 105] on button "Proposal" at bounding box center [907, 112] width 114 height 27
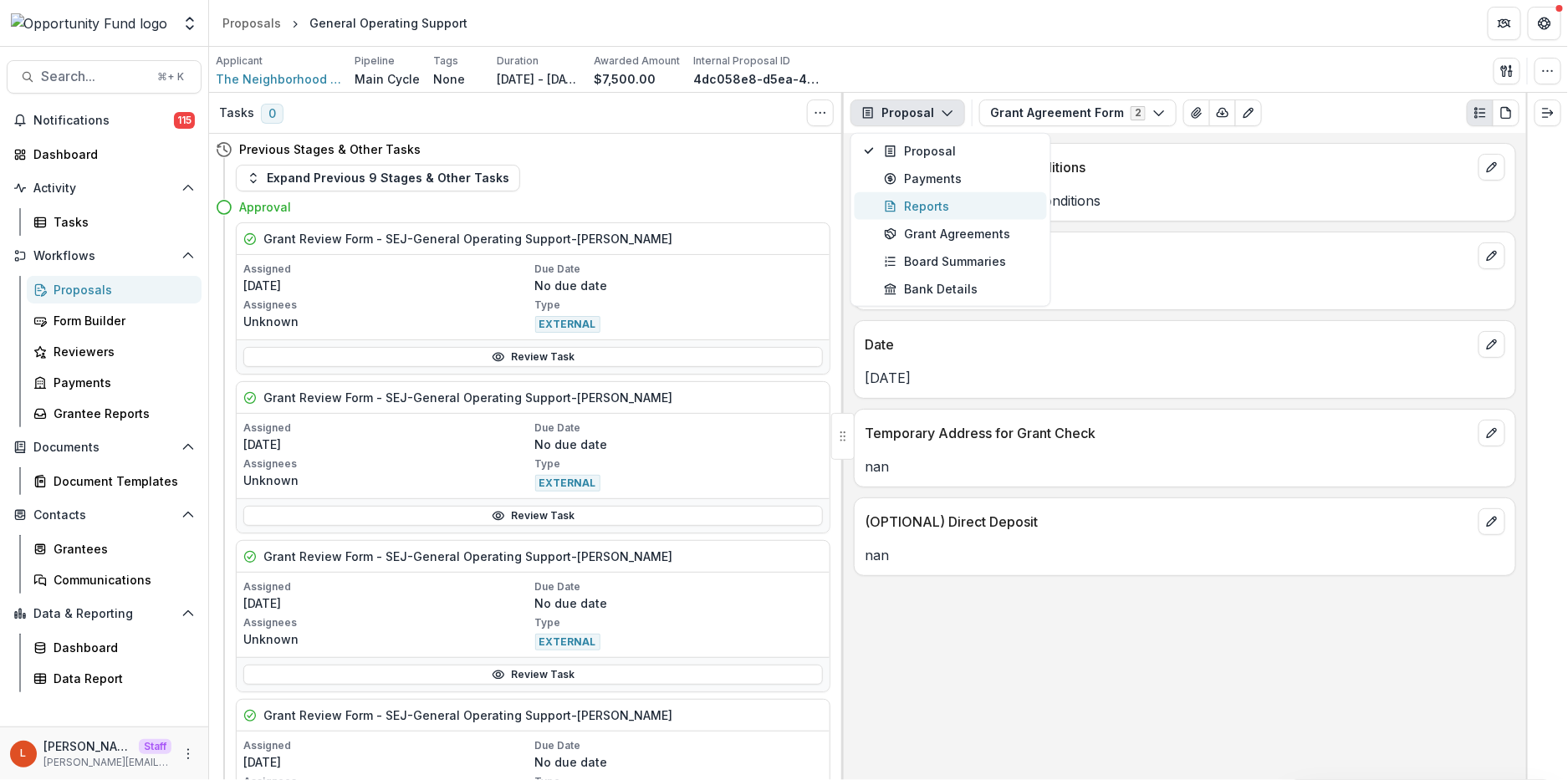
click at [921, 201] on div "Reports" at bounding box center [960, 206] width 153 height 17
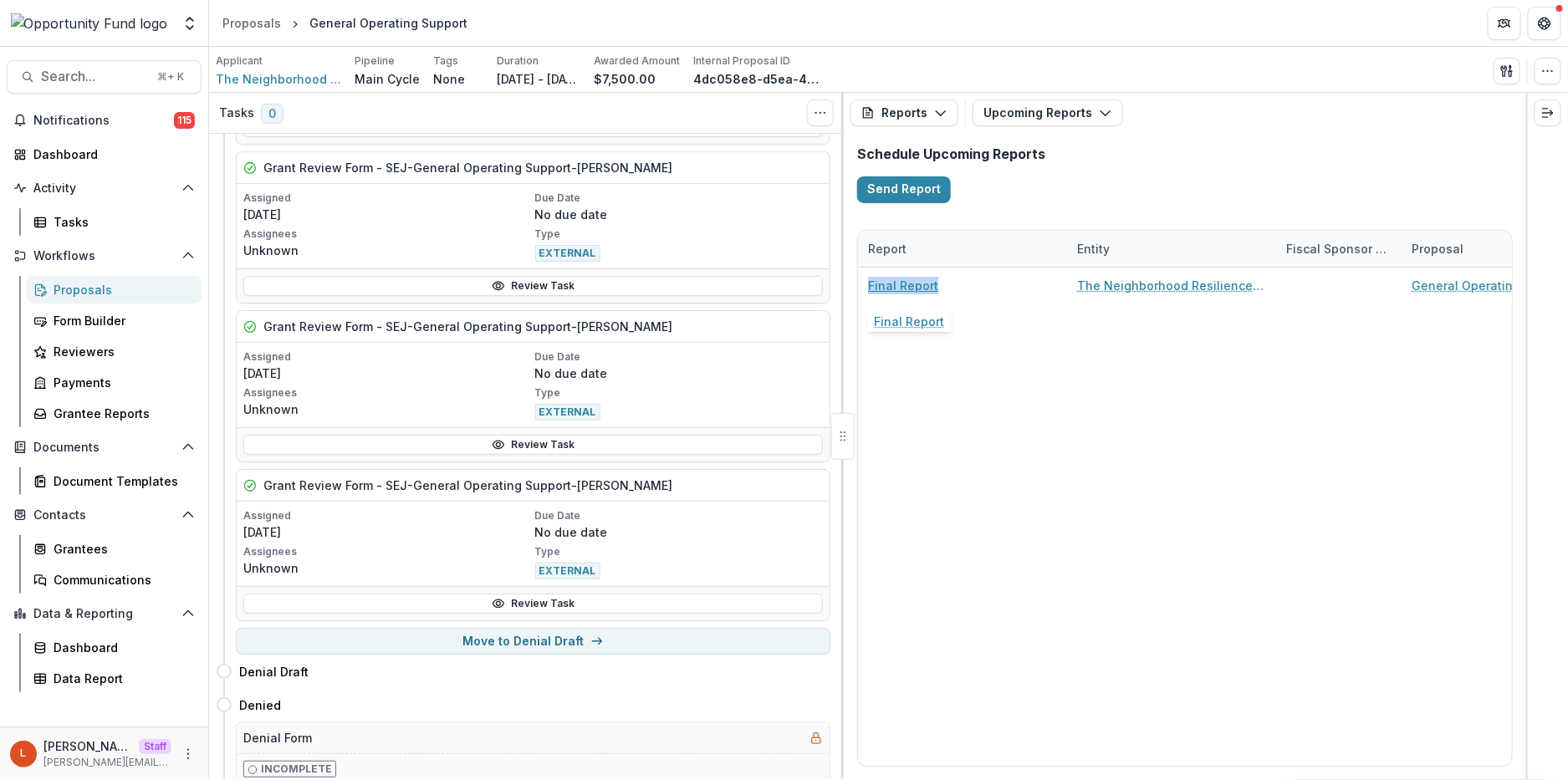
scroll to position [1042, 0]
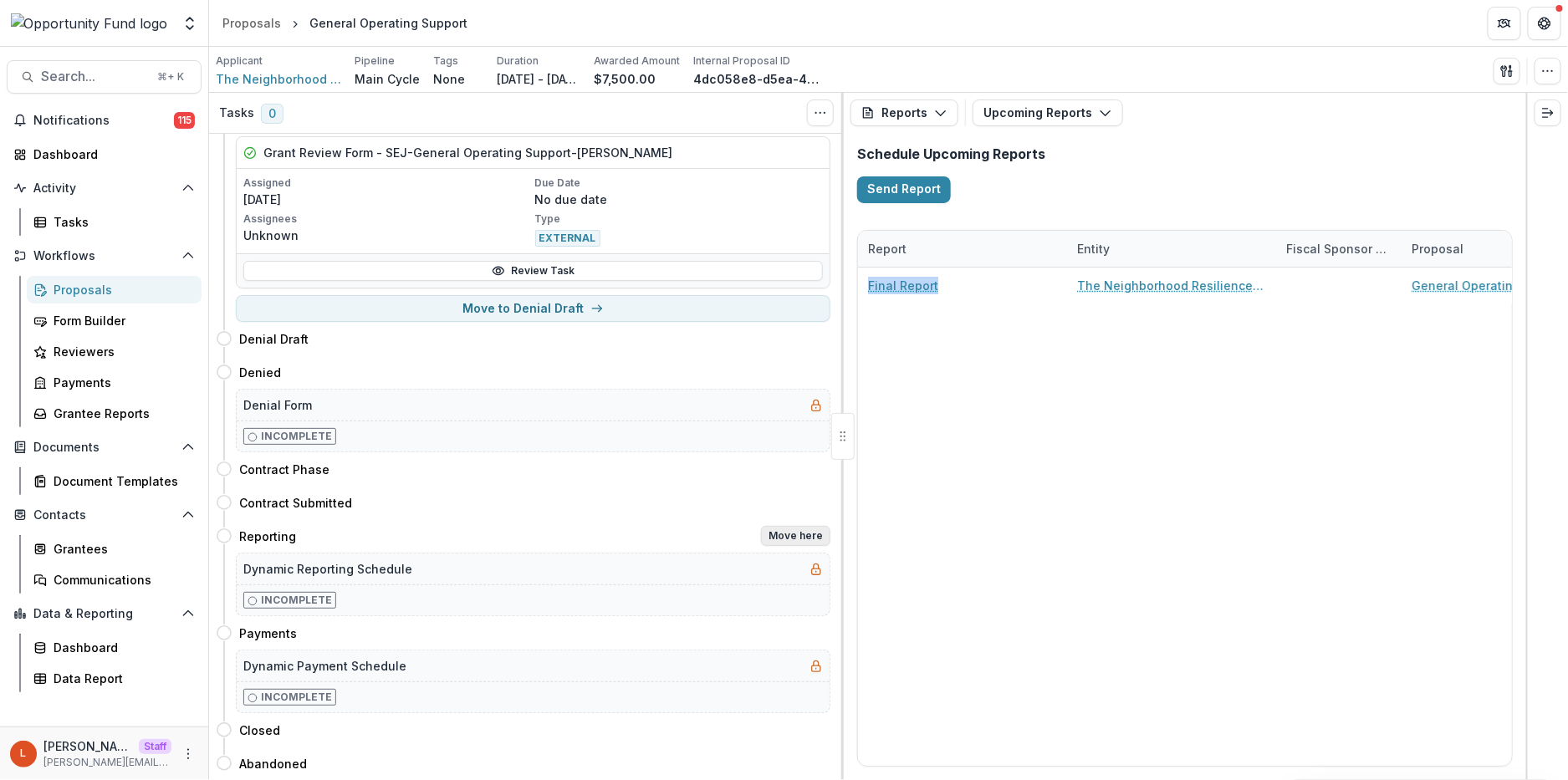
click at [790, 535] on button "Move here" at bounding box center [796, 535] width 69 height 20
select select "*********"
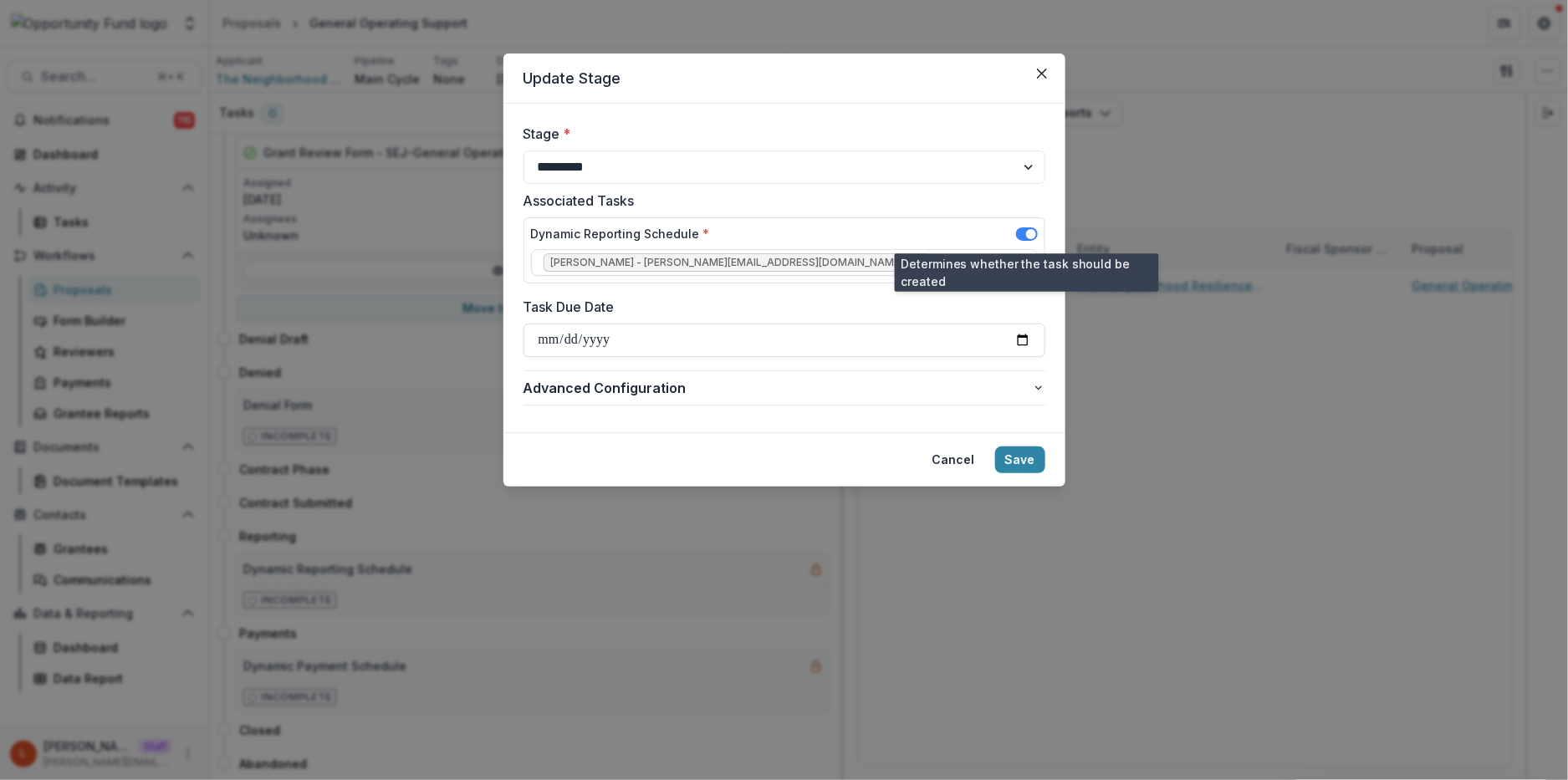
click at [1030, 229] on span at bounding box center [1031, 234] width 10 height 10
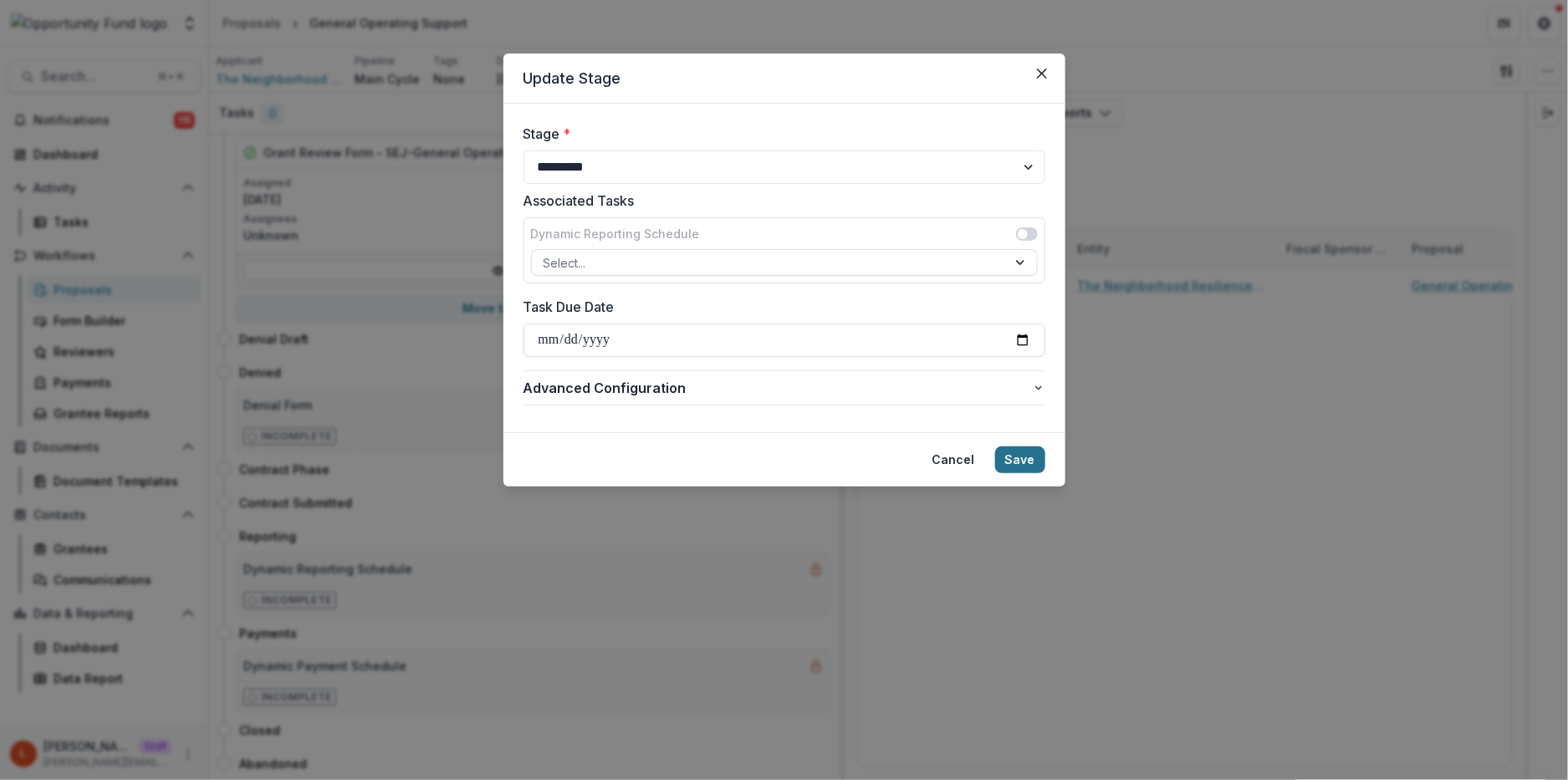
click at [1014, 452] on button "Save" at bounding box center [1021, 459] width 50 height 27
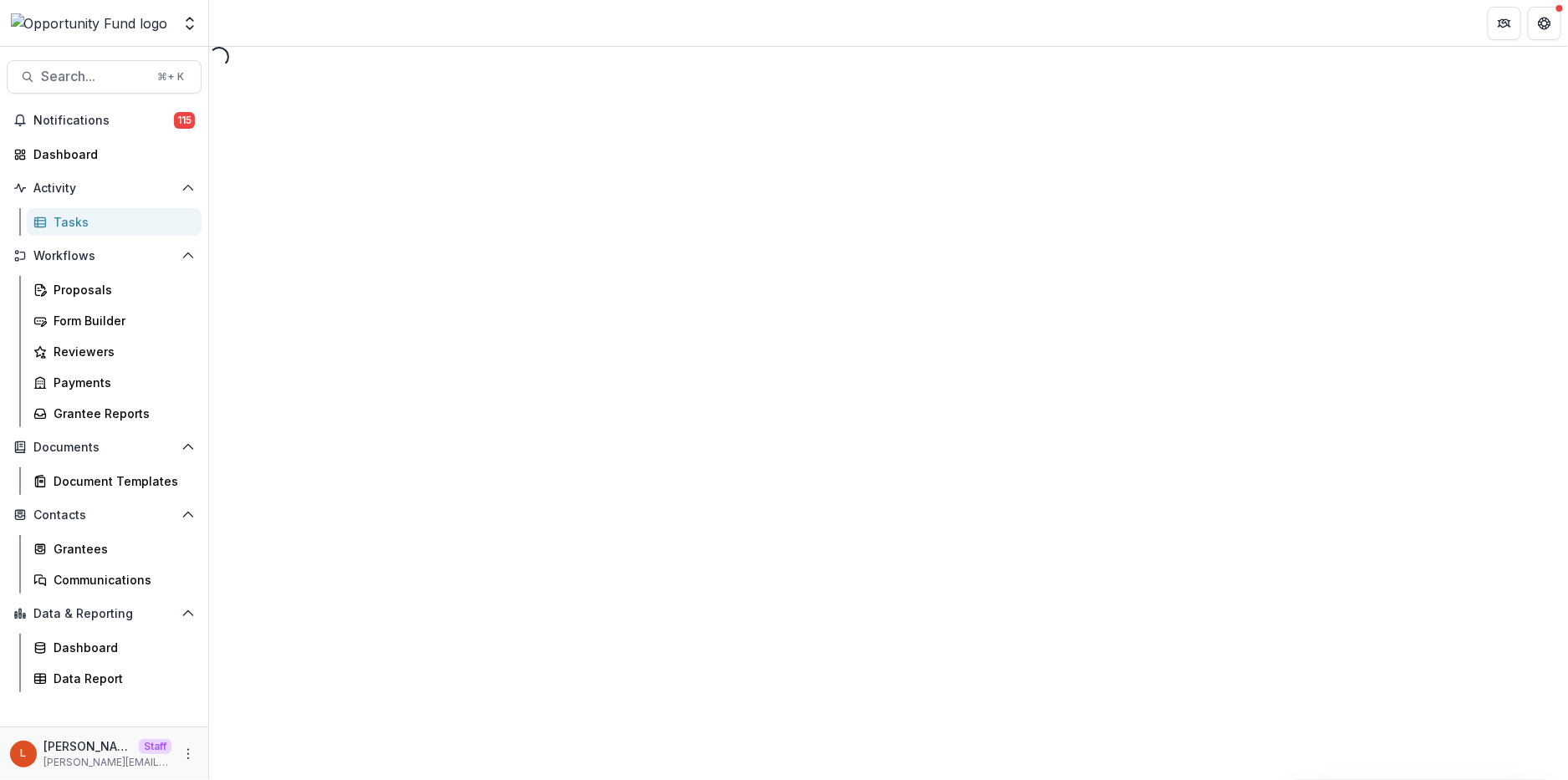
select select "********"
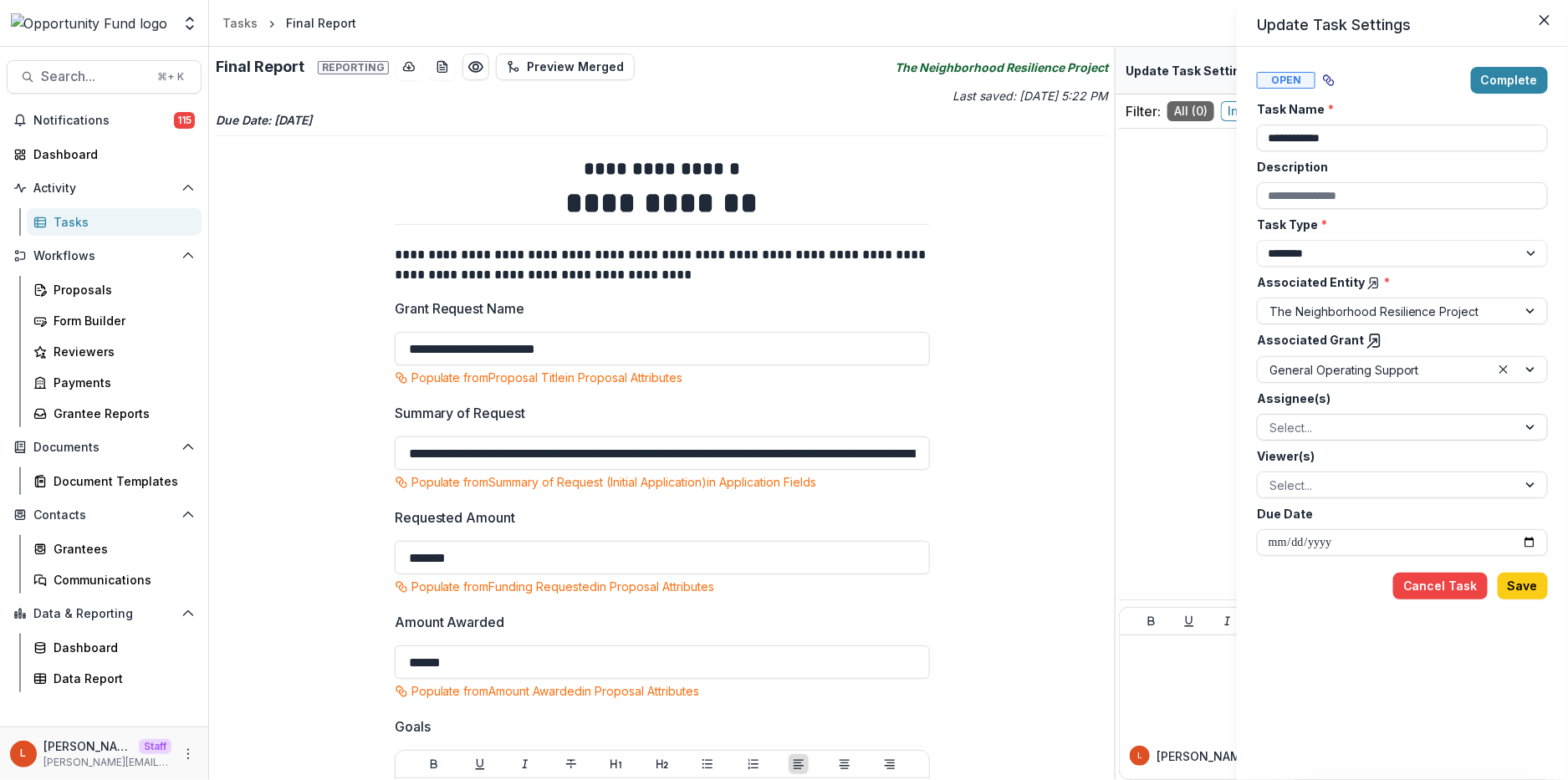
click at [1323, 426] on div at bounding box center [1387, 427] width 236 height 21
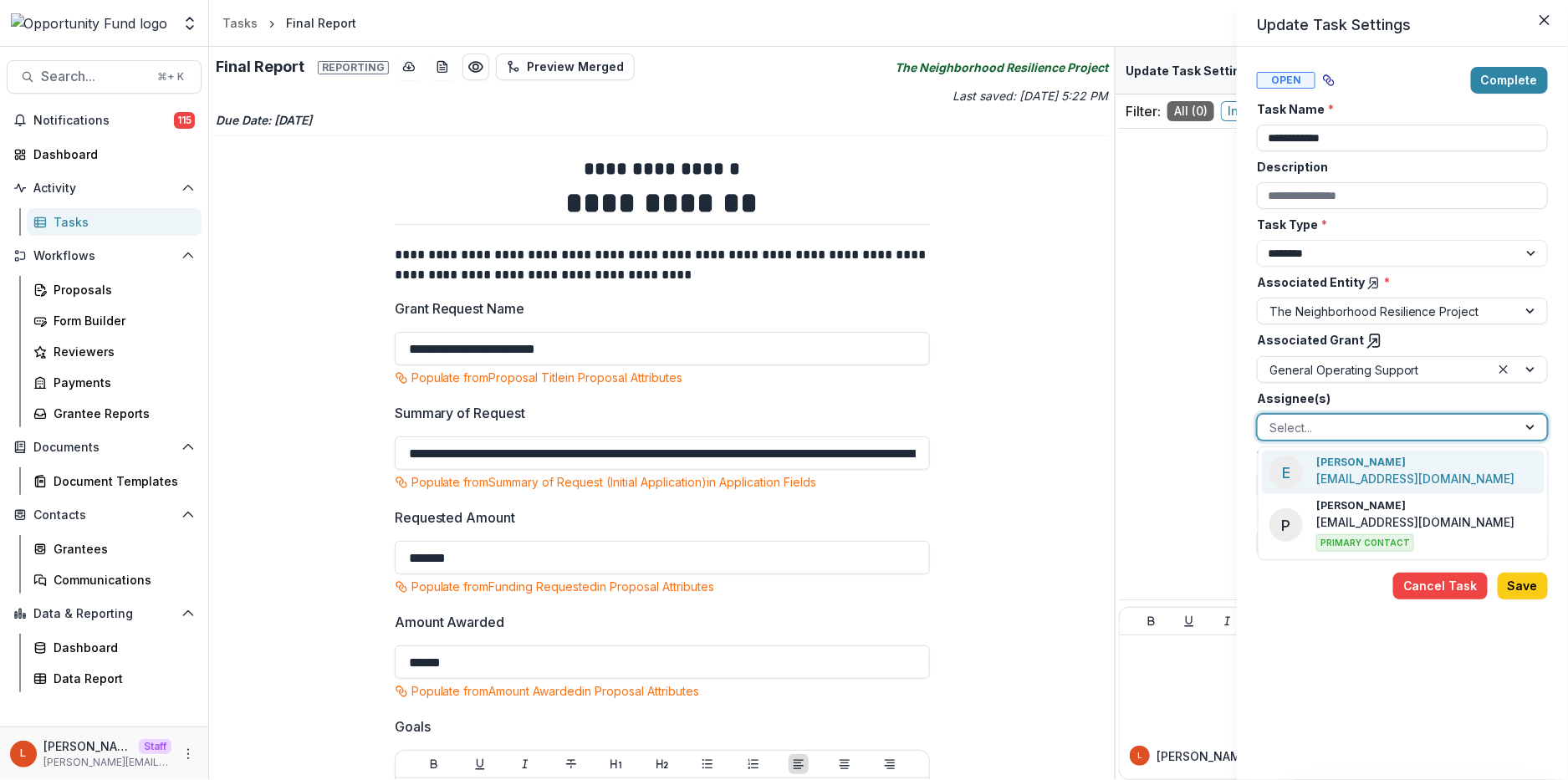
click at [1327, 457] on p "[PERSON_NAME]" at bounding box center [1360, 462] width 89 height 15
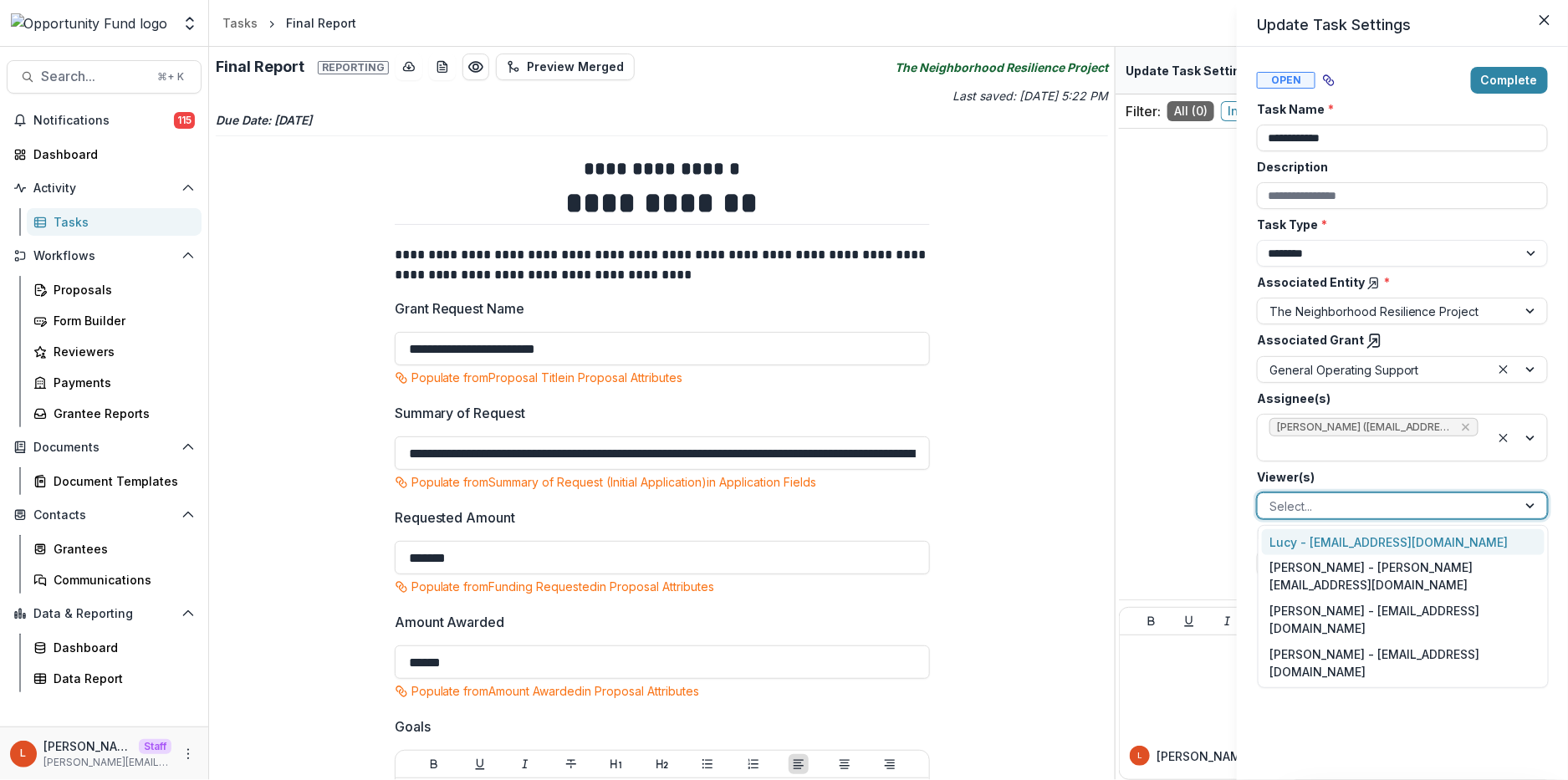
click at [1317, 500] on div at bounding box center [1387, 506] width 236 height 21
click at [1312, 574] on div "[PERSON_NAME] - [PERSON_NAME][EMAIL_ADDRESS][DOMAIN_NAME]" at bounding box center [1403, 577] width 283 height 43
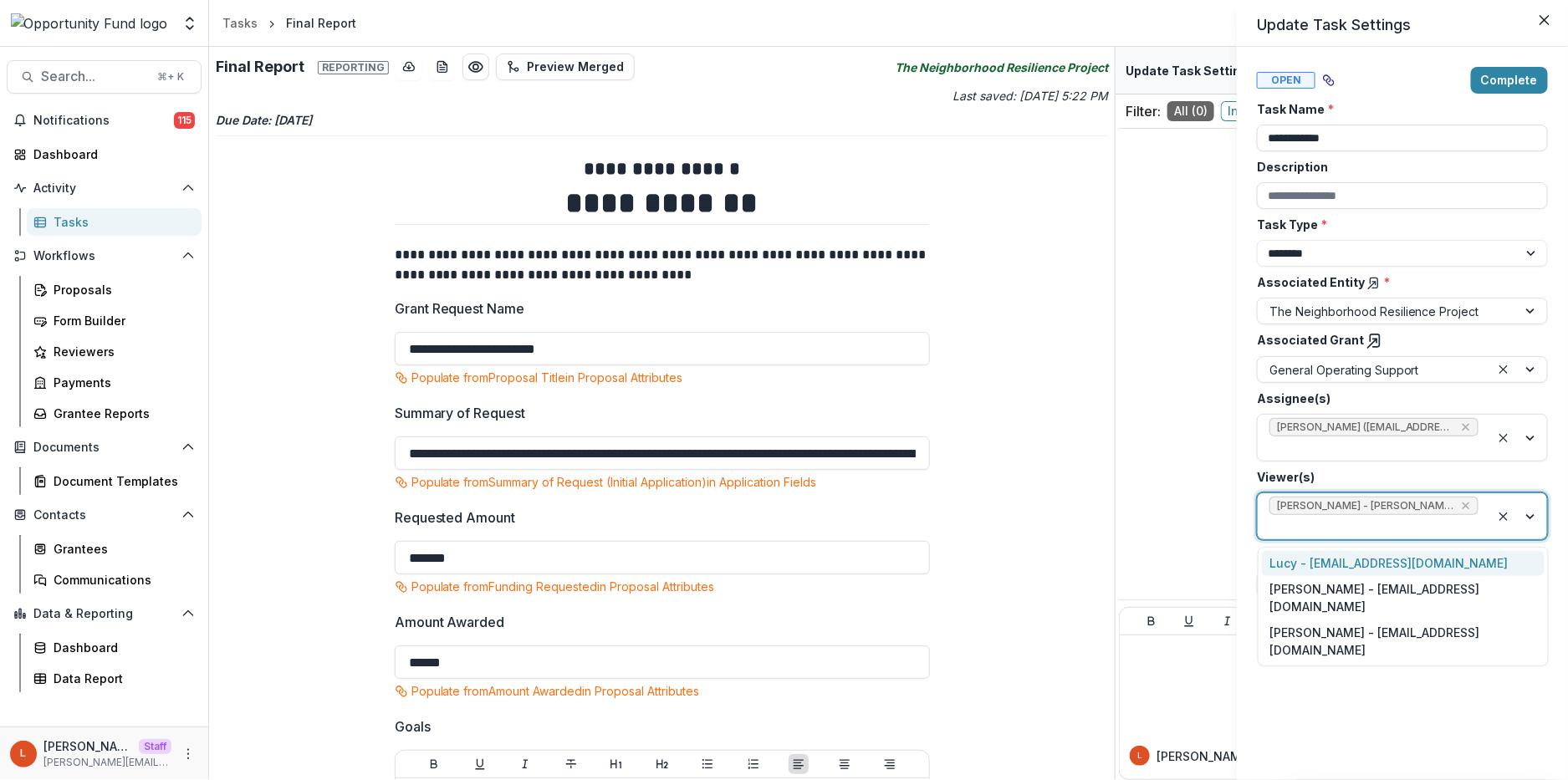
click at [1312, 529] on div at bounding box center [1374, 527] width 209 height 21
click at [1309, 591] on div "Jake Goodman - jgoodman@theopportunityfund.org" at bounding box center [1403, 598] width 283 height 43
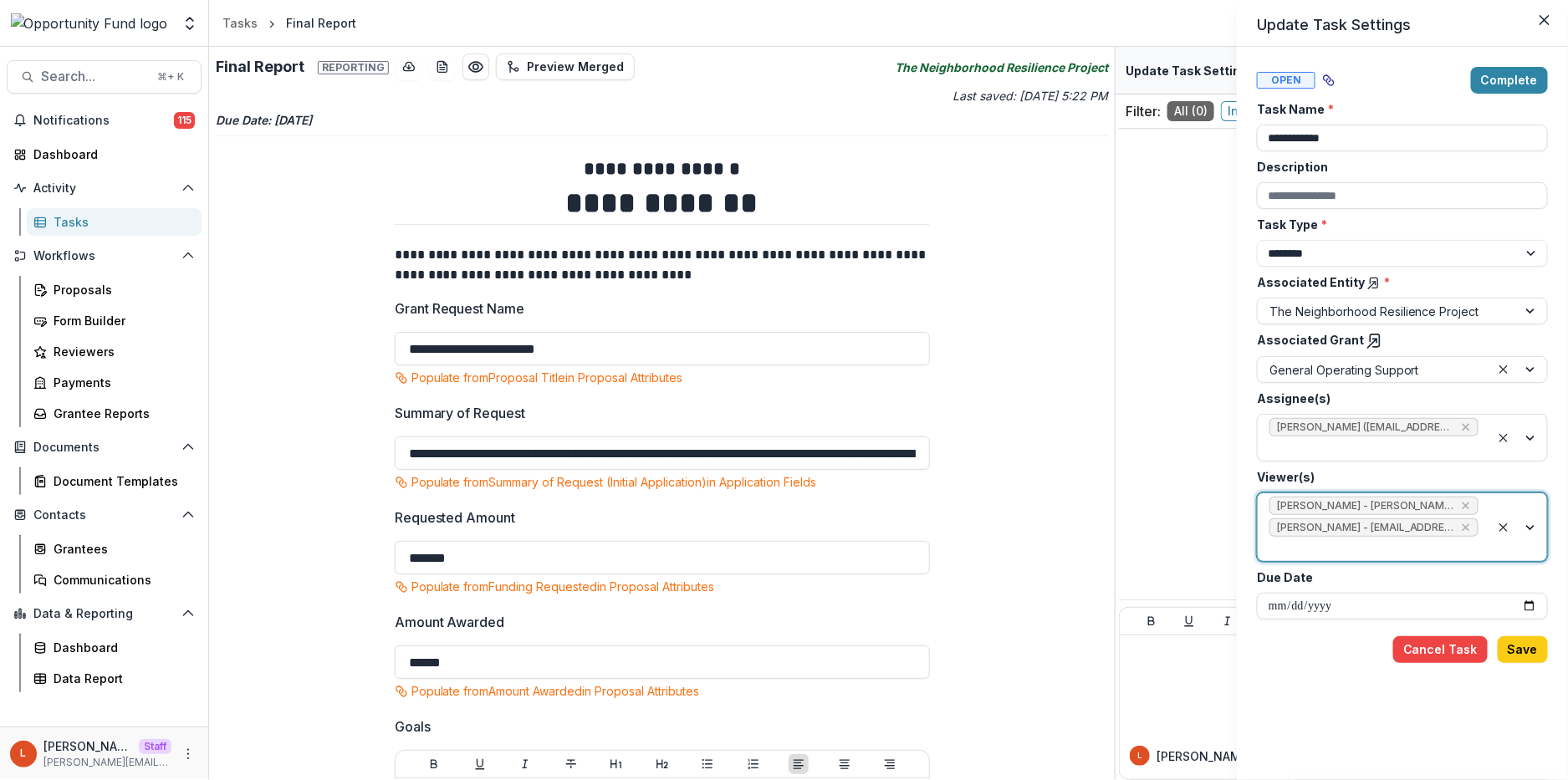
click at [1309, 552] on div at bounding box center [1374, 549] width 209 height 21
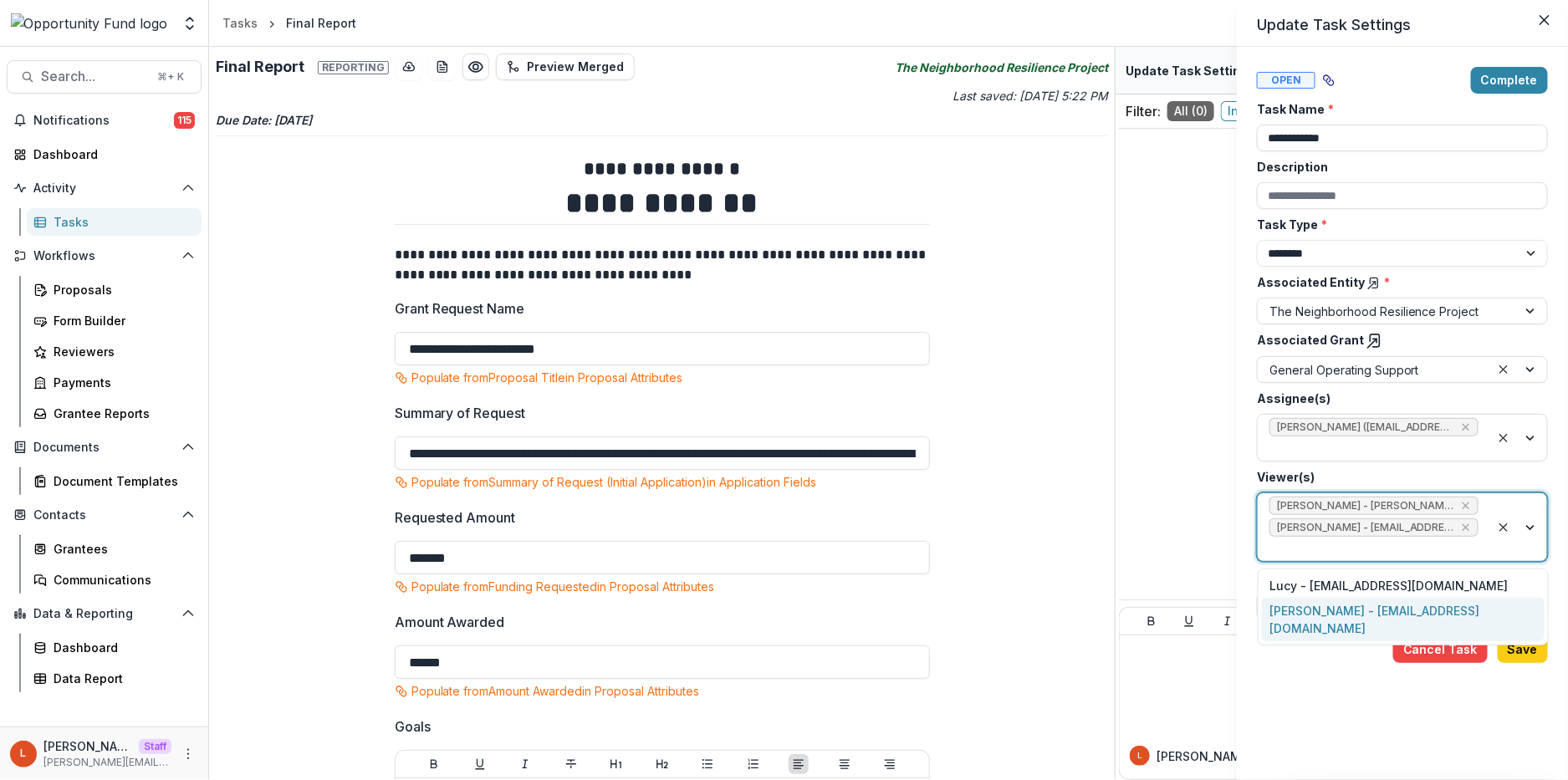
click at [1309, 616] on div "yvette shipman - yshipman@theopportunityfund.org" at bounding box center [1403, 619] width 283 height 43
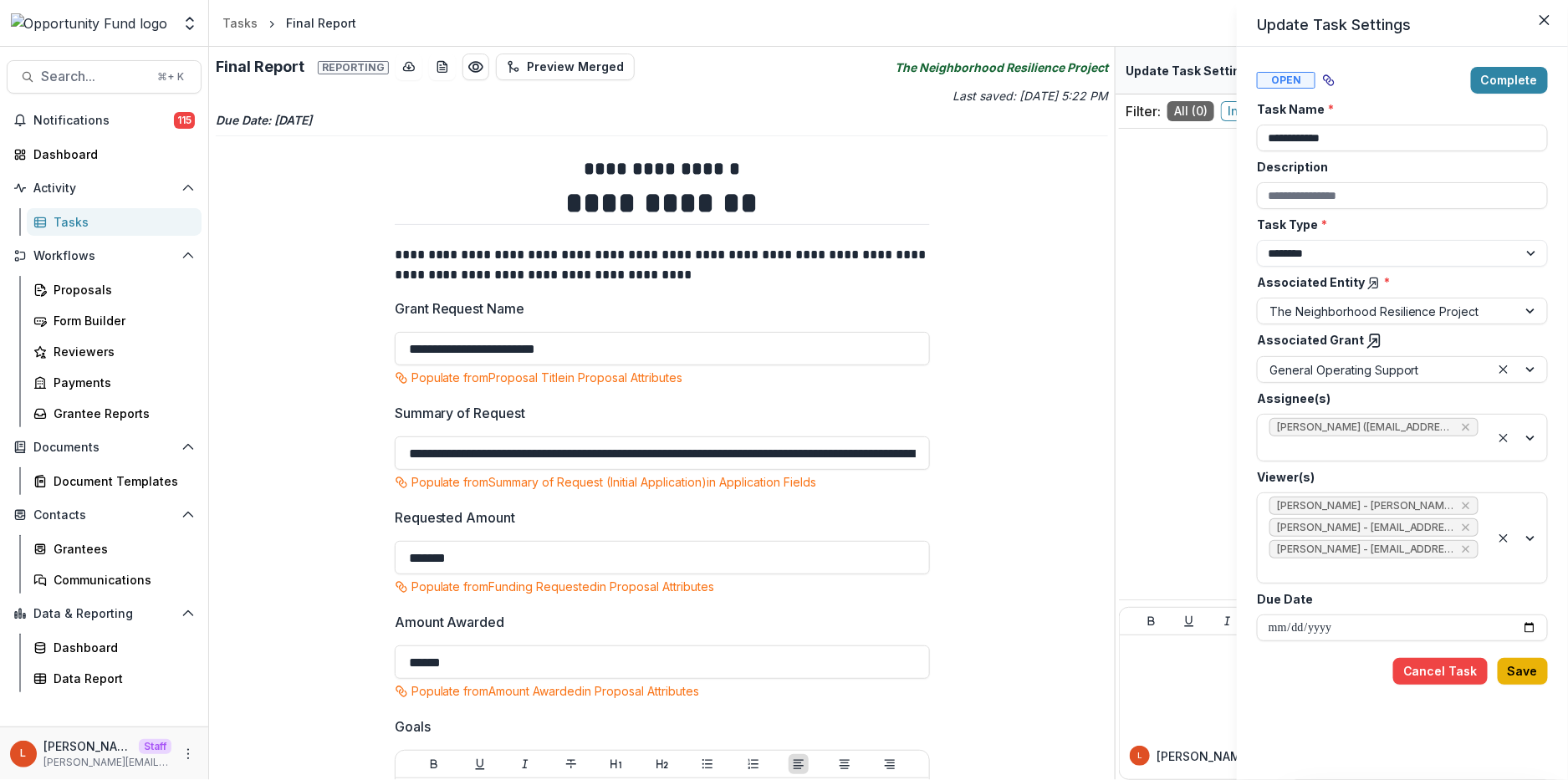
click at [1519, 675] on button "Save" at bounding box center [1523, 671] width 50 height 27
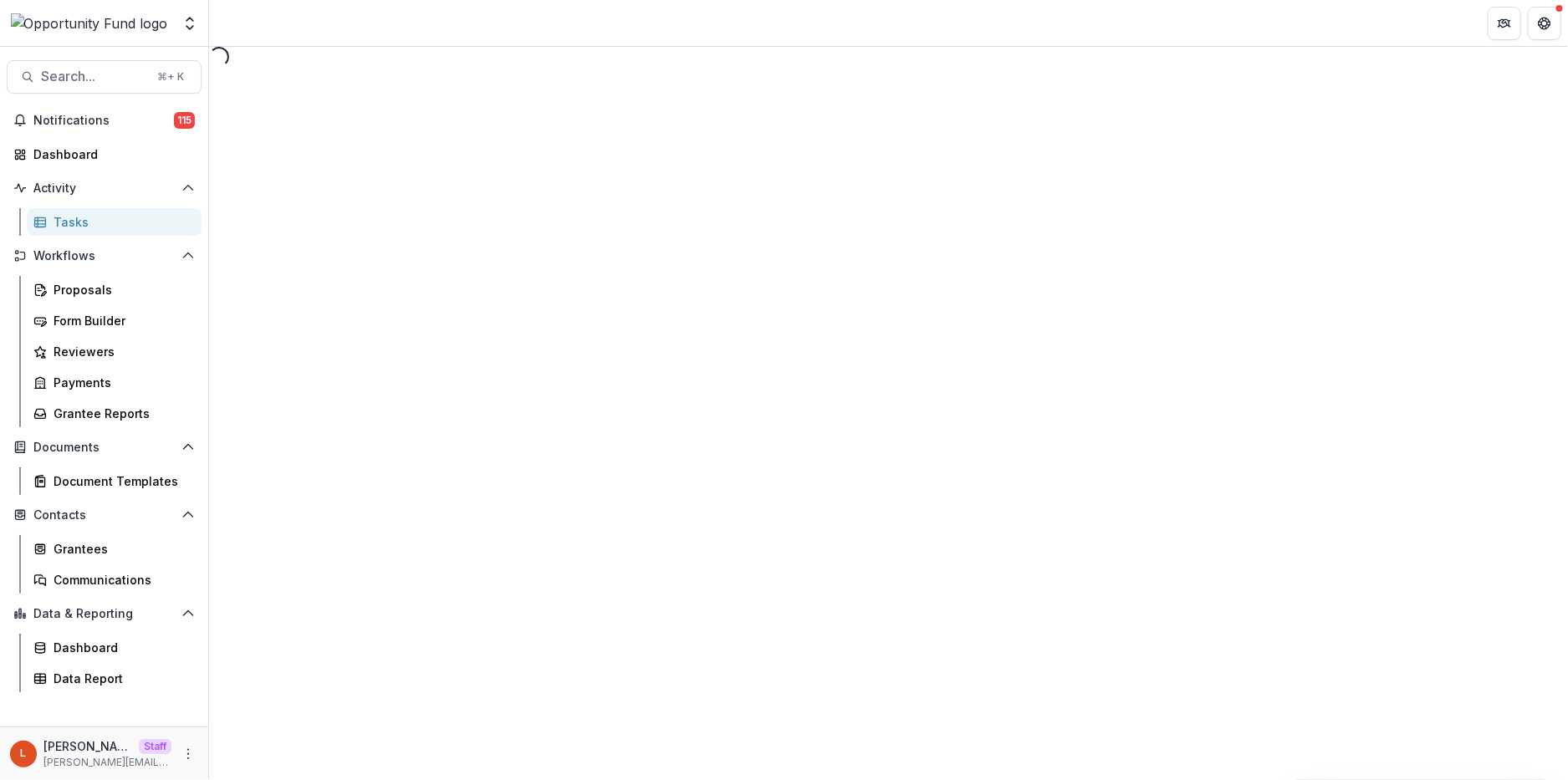
select select "********"
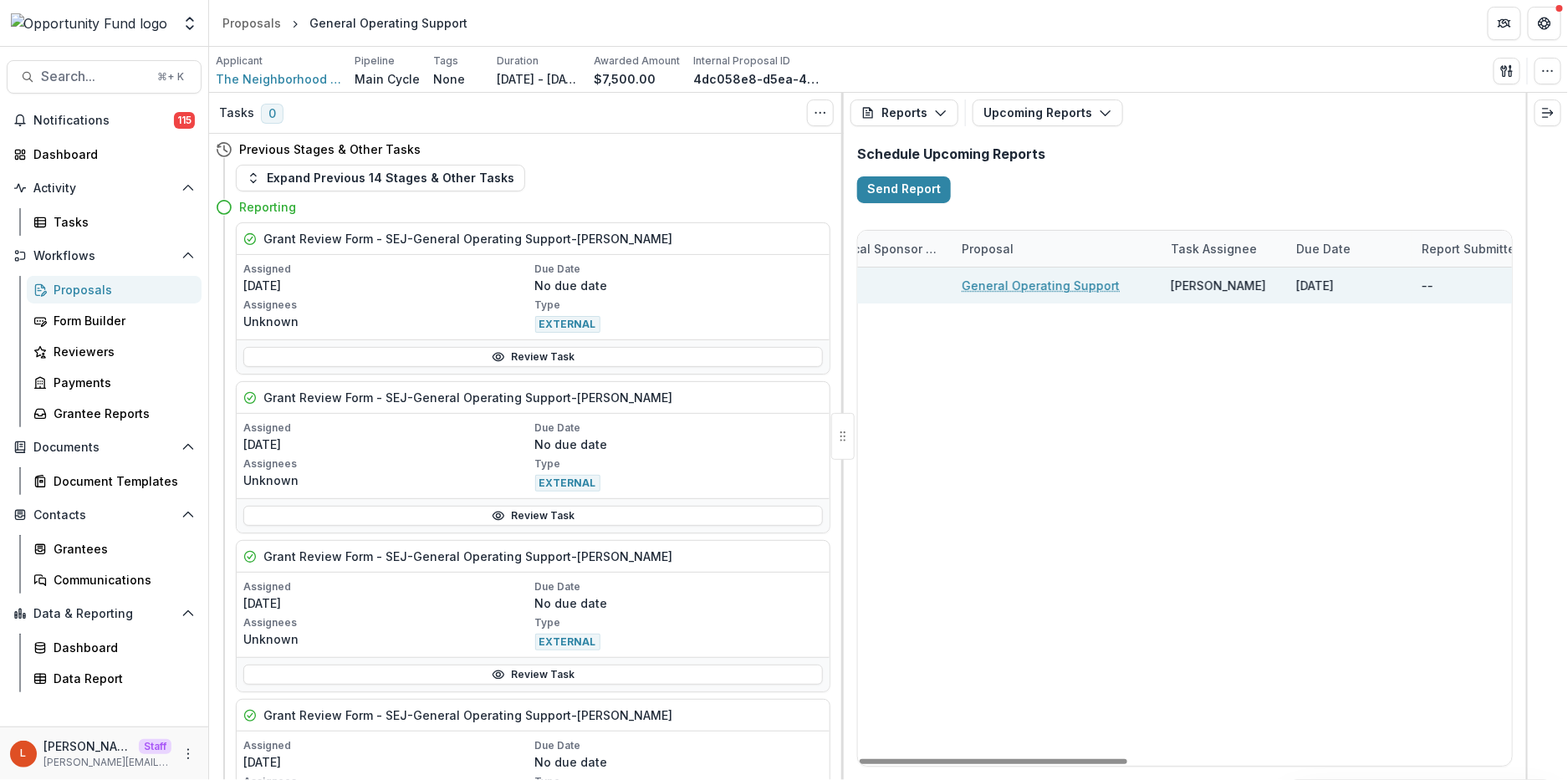
scroll to position [0, 592]
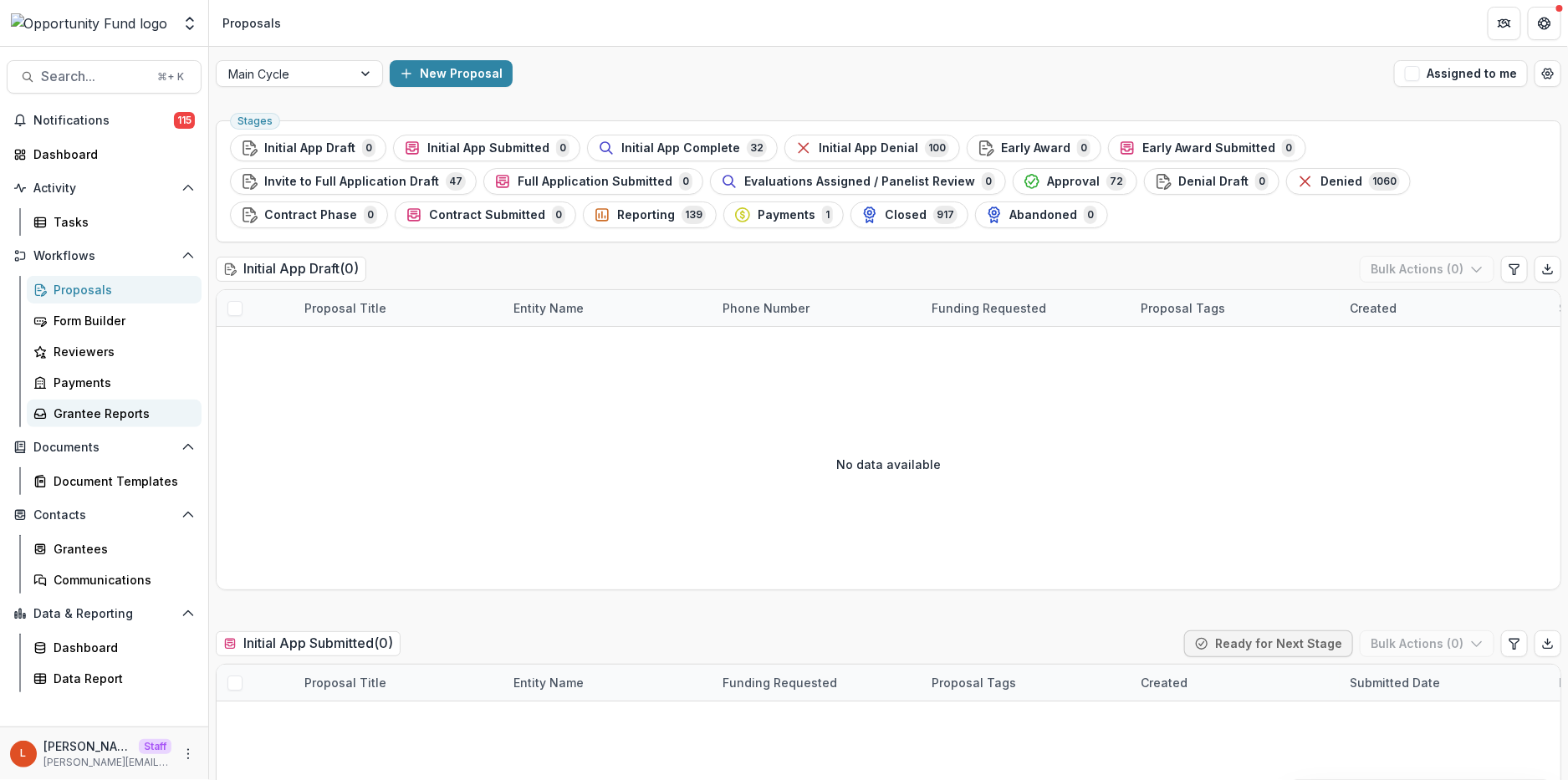
click at [75, 421] on div "Grantee Reports" at bounding box center [121, 413] width 135 height 17
